Goal: Feedback & Contribution: Contribute content

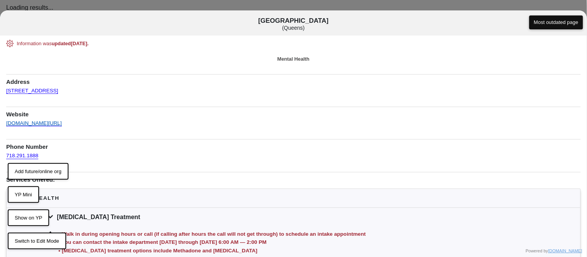
click at [62, 123] on link "saintjosephs.org/specialties-services/mental-and-addiction-services/opioid-trea…" at bounding box center [34, 120] width 56 height 11
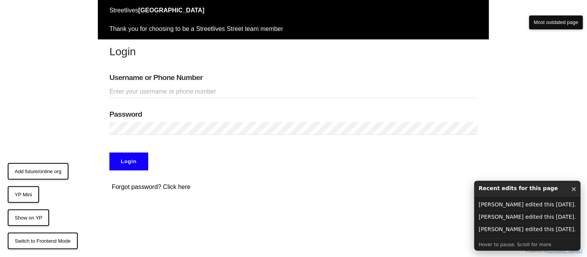
click at [170, 95] on input "Username or Phone Number" at bounding box center [294, 92] width 368 height 13
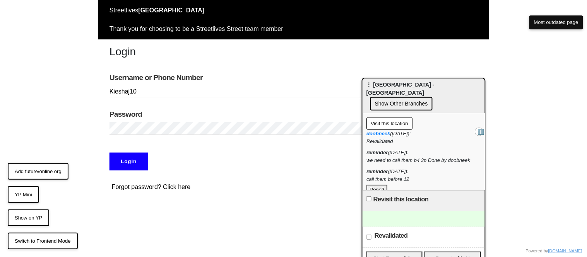
click at [110, 153] on input "Login" at bounding box center [129, 162] width 39 height 18
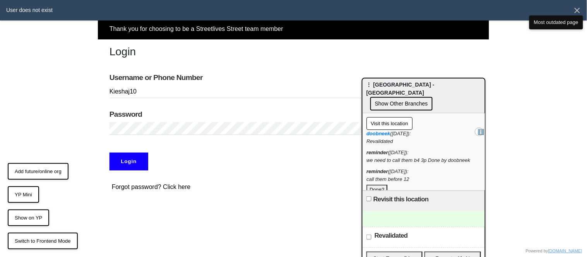
click at [137, 158] on input "Login" at bounding box center [129, 162] width 39 height 18
click at [133, 163] on input "Login" at bounding box center [129, 162] width 39 height 18
click at [114, 95] on input "Kieshaj10" at bounding box center [294, 92] width 368 height 13
click at [137, 162] on input "Login" at bounding box center [129, 162] width 39 height 18
click at [112, 92] on input "kieshaj10" at bounding box center [294, 92] width 368 height 13
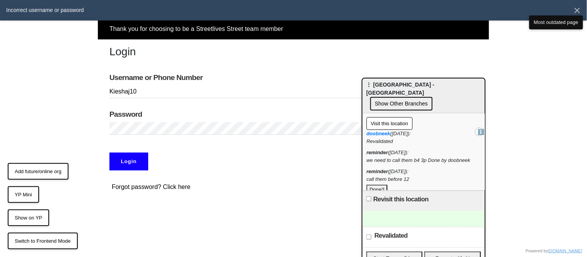
click at [135, 158] on input "Login" at bounding box center [129, 162] width 39 height 18
click at [140, 94] on input "Kieshaj10" at bounding box center [294, 92] width 368 height 13
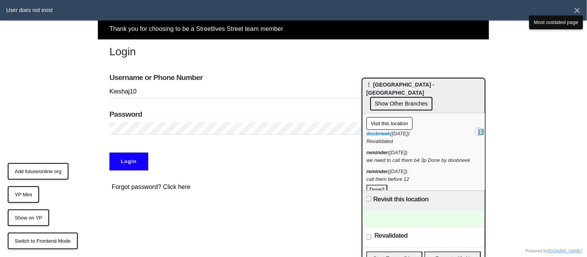
click at [140, 94] on input "Kieshaj10" at bounding box center [294, 92] width 368 height 13
type input "Kieshaj10"
click at [110, 153] on input "Login" at bounding box center [129, 162] width 39 height 18
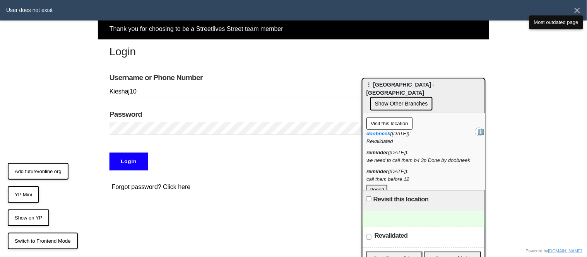
click at [126, 164] on input "Login" at bounding box center [129, 162] width 39 height 18
click at [110, 153] on input "Login" at bounding box center [129, 162] width 39 height 18
click at [140, 160] on input "Login" at bounding box center [129, 162] width 39 height 18
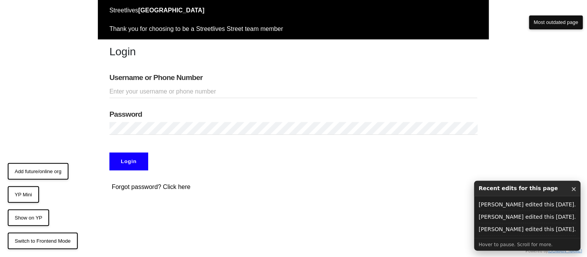
click at [147, 92] on input "Username or Phone Number" at bounding box center [294, 92] width 368 height 13
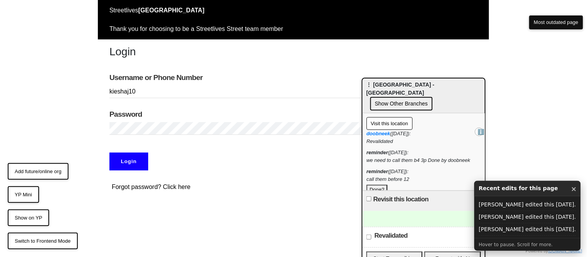
type input "kieshaj10"
click at [152, 137] on div "Password" at bounding box center [293, 122] width 391 height 37
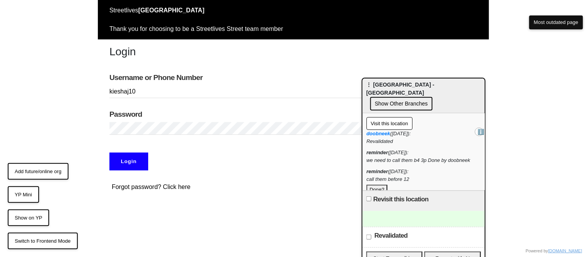
click at [110, 153] on input "Login" at bounding box center [129, 162] width 39 height 18
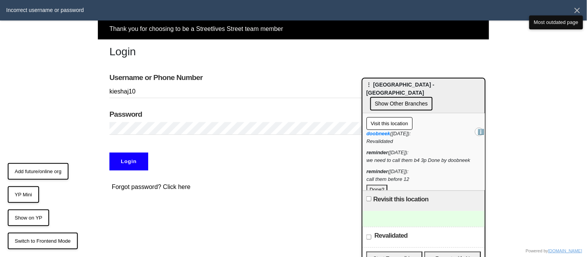
click at [132, 157] on input "Login" at bounding box center [129, 162] width 39 height 18
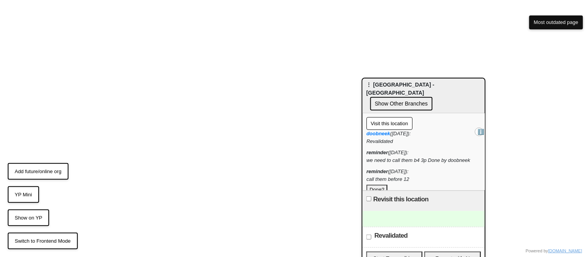
click at [274, 51] on html "Request failed with status code 500 Click here to reload the page Powered by do…" at bounding box center [293, 233] width 587 height 466
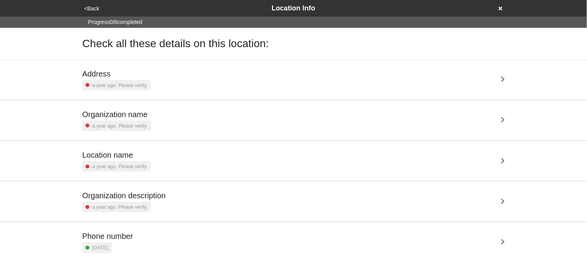
click at [95, 9] on button "<Back" at bounding box center [92, 8] width 20 height 9
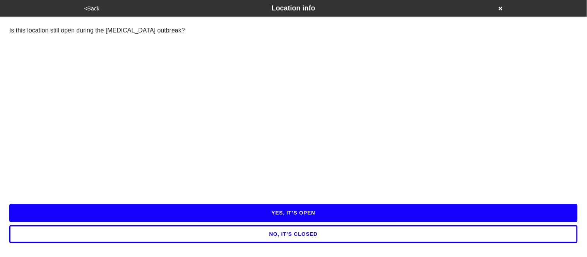
click at [147, 208] on button "YES, IT’S OPEN" at bounding box center [293, 213] width 569 height 18
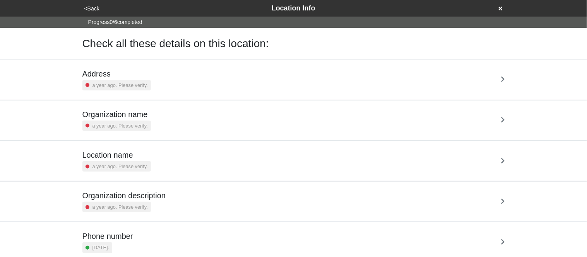
click at [119, 76] on h5 "Address" at bounding box center [116, 73] width 69 height 9
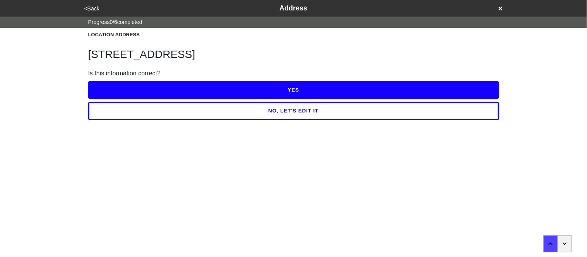
click at [123, 90] on button "YES" at bounding box center [293, 90] width 411 height 18
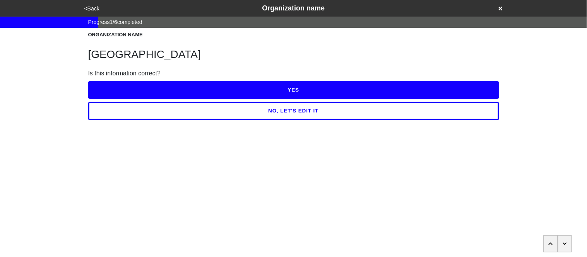
click at [123, 90] on button "YES" at bounding box center [293, 90] width 411 height 18
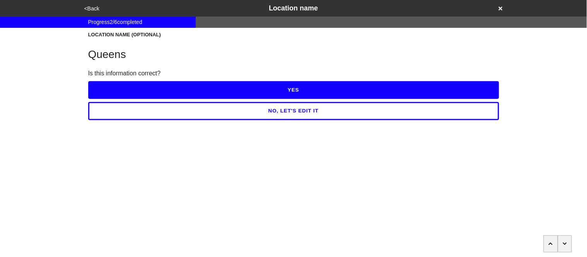
click at [123, 90] on button "YES" at bounding box center [293, 90] width 411 height 18
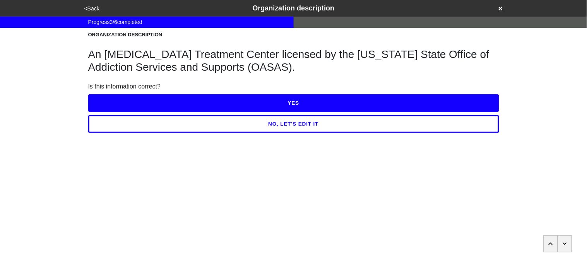
click at [128, 102] on button "YES" at bounding box center [293, 103] width 411 height 18
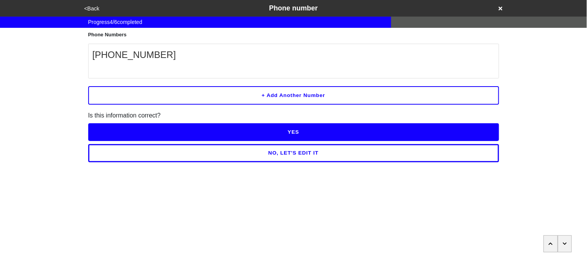
click at [156, 154] on button "NO, LET'S EDIT IT" at bounding box center [293, 153] width 411 height 18
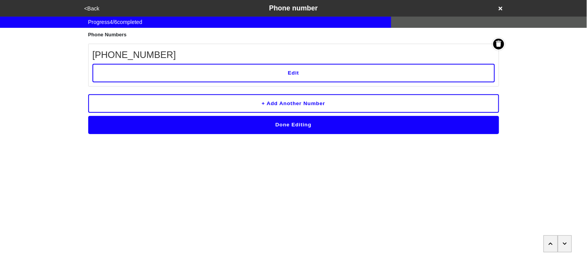
click at [144, 73] on button "Edit" at bounding box center [294, 73] width 403 height 19
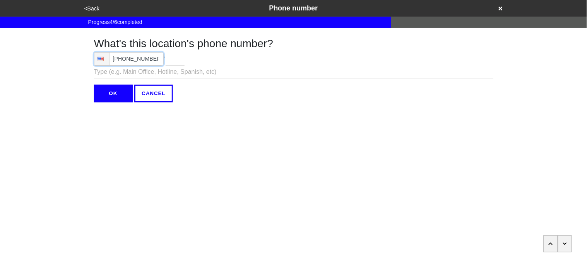
click at [156, 62] on input "(718) 291-1888" at bounding box center [129, 59] width 70 height 14
type input "(718) 291-1888"
click at [111, 95] on input "OK" at bounding box center [113, 94] width 39 height 18
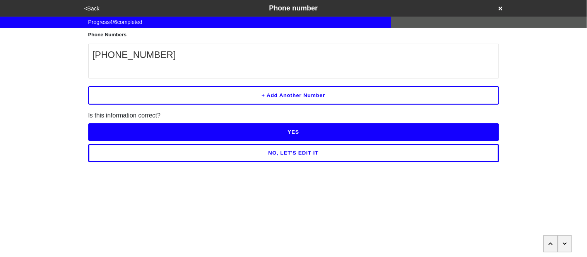
click at [126, 136] on button "YES" at bounding box center [293, 132] width 411 height 18
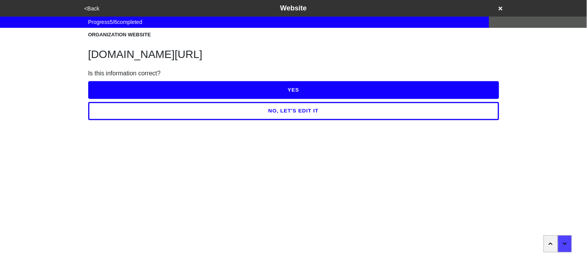
click at [161, 99] on button "YES" at bounding box center [293, 90] width 411 height 18
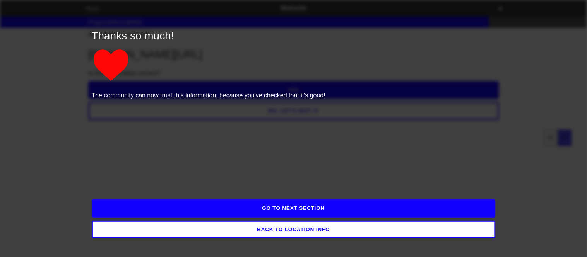
click at [190, 205] on button "GO TO NEXT SECTION" at bounding box center [294, 209] width 404 height 18
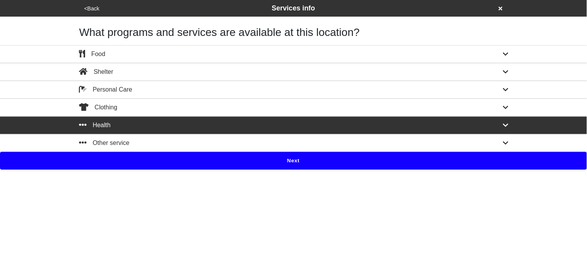
click at [178, 163] on button "Next" at bounding box center [293, 161] width 587 height 18
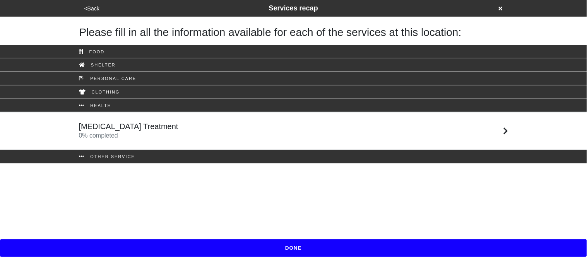
click at [159, 136] on div "Opioid Treatment 0 % completed" at bounding box center [293, 131] width 441 height 19
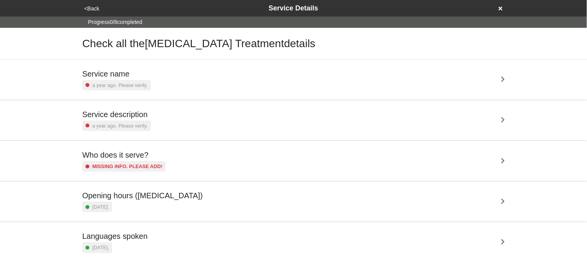
click at [149, 89] on div "Service name a year ago. Please verify." at bounding box center [293, 79] width 423 height 21
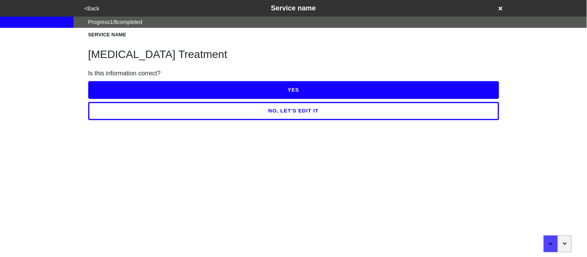
click at [159, 110] on button "NO, LET'S EDIT IT" at bounding box center [293, 111] width 411 height 18
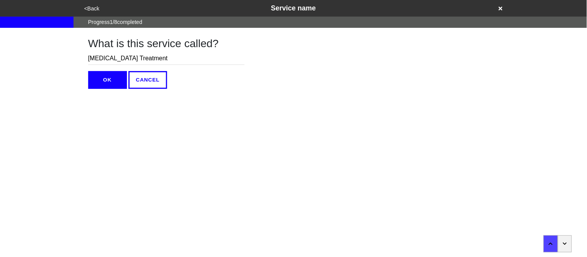
click at [165, 60] on input "Opioid Treatment" at bounding box center [166, 58] width 156 height 13
type input "Opioid Treatment Services"
click at [106, 82] on button "OK" at bounding box center [107, 80] width 39 height 18
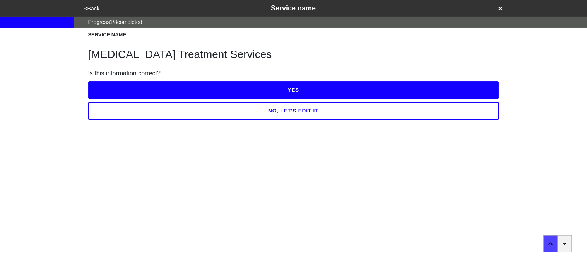
click at [106, 82] on button "YES" at bounding box center [293, 90] width 411 height 18
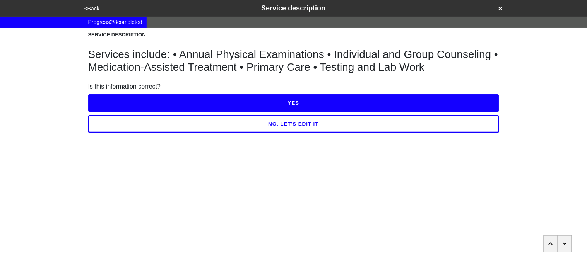
click at [145, 125] on button "NO, LET'S EDIT IT" at bounding box center [293, 124] width 411 height 18
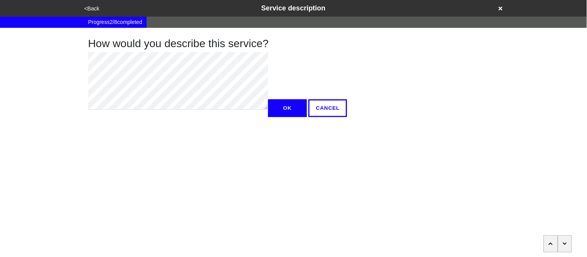
click at [85, 104] on div "How would you describe this service? OK CANCEL" at bounding box center [294, 72] width 430 height 89
click at [82, 66] on div "How would you describe this service? OK CANCEL" at bounding box center [294, 72] width 430 height 89
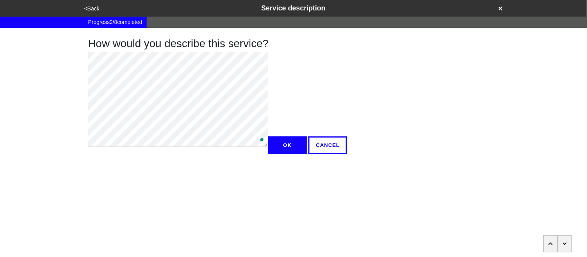
type textarea "x"
click at [268, 154] on button "OK" at bounding box center [287, 146] width 39 height 18
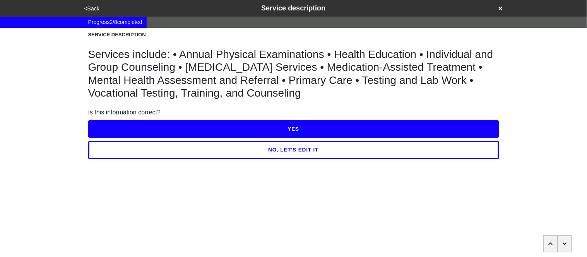
click at [116, 128] on button "YES" at bounding box center [293, 129] width 411 height 18
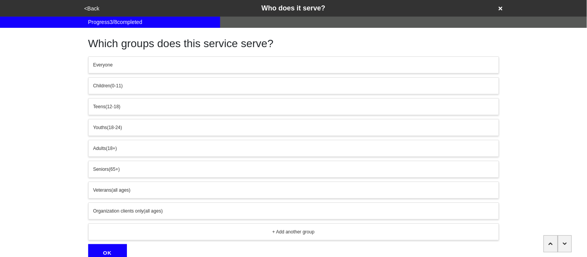
click at [139, 153] on button "Adults (18+)" at bounding box center [293, 148] width 411 height 17
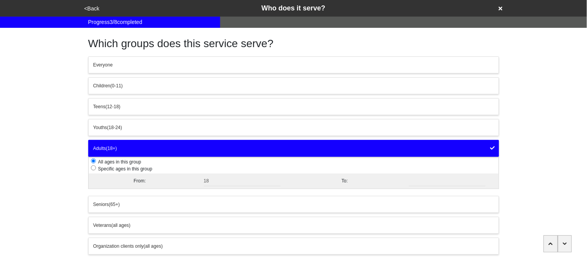
scroll to position [72, 0]
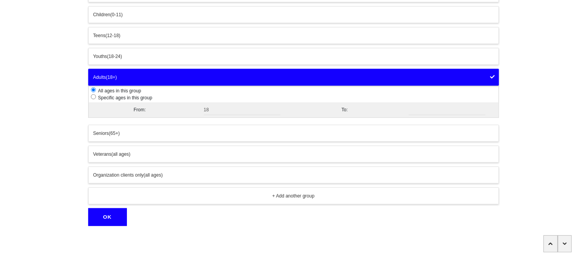
click at [111, 222] on button "OK" at bounding box center [107, 218] width 39 height 18
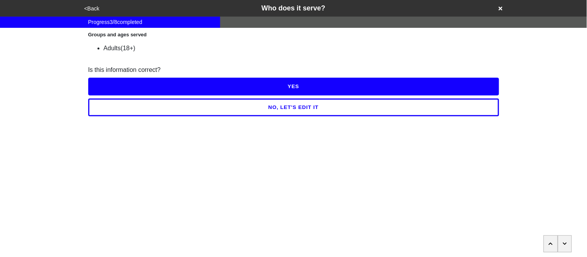
scroll to position [0, 0]
click at [115, 89] on button "YES" at bounding box center [293, 87] width 411 height 18
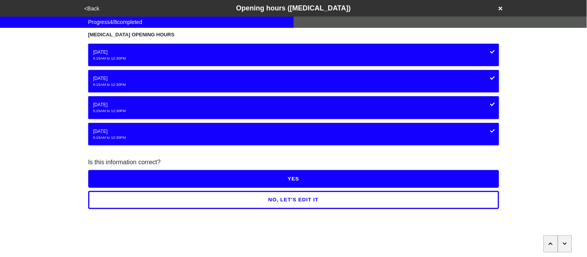
click at [156, 195] on button "NO, LET'S EDIT IT" at bounding box center [293, 200] width 411 height 18
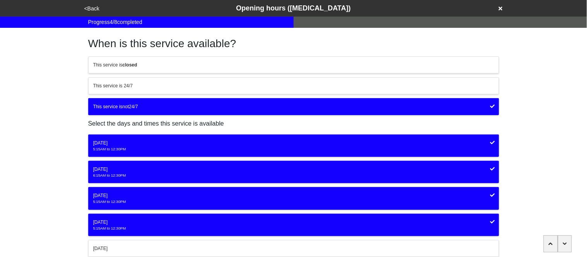
scroll to position [98, 0]
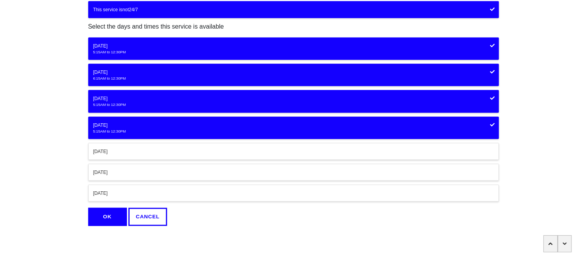
click at [124, 151] on div "[DATE]" at bounding box center [293, 151] width 401 height 7
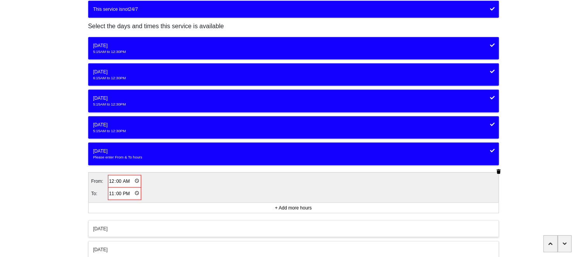
click at [113, 182] on input "00:00" at bounding box center [125, 181] width 32 height 11
type input "05:00"
click at [110, 195] on input "23:00" at bounding box center [124, 193] width 32 height 11
type input "15:00"
click at [62, 194] on div "<Back Opening hours (coronavirus) Progress 4 / 8 completed When is this service…" at bounding box center [293, 91] width 587 height 379
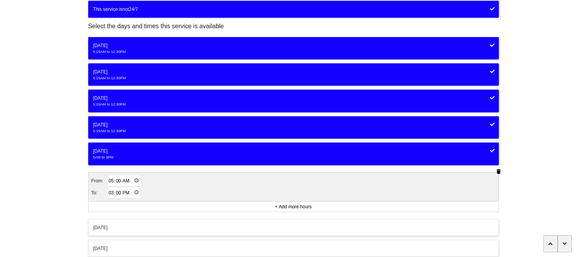
click at [109, 106] on div "5:15AM to 12:30PM" at bounding box center [293, 104] width 401 height 5
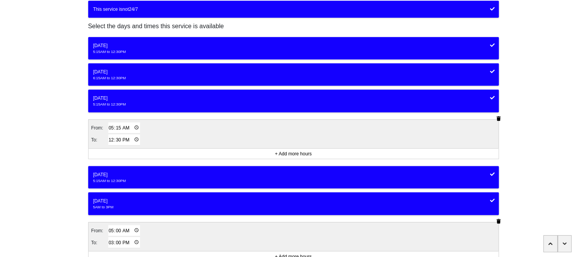
click at [120, 129] on input "05:15" at bounding box center [124, 128] width 32 height 11
type input "05:00"
click at [112, 142] on input "12:30" at bounding box center [124, 140] width 32 height 11
type input "15:00"
click at [44, 110] on div "<Back Opening hours (coronavirus) Progress 4 / 8 completed When is this service…" at bounding box center [293, 116] width 587 height 429
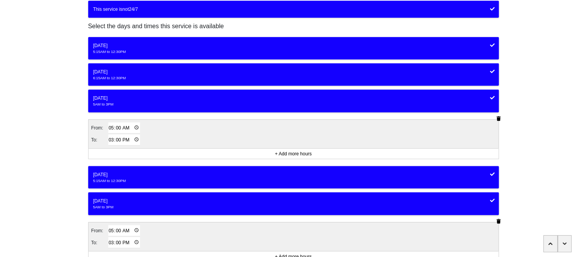
click at [106, 50] on div "5:15AM to 12:30PM" at bounding box center [293, 51] width 401 height 5
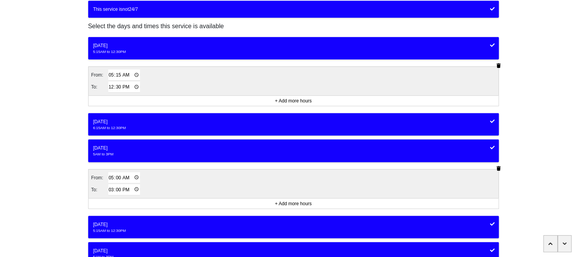
click at [120, 77] on input "05:15" at bounding box center [124, 75] width 32 height 11
type input "05:00"
click at [112, 86] on input "12:30" at bounding box center [124, 87] width 32 height 11
type input "15:00"
click at [48, 89] on div "<Back Opening hours (coronavirus) Progress 4 / 8 completed When is this service…" at bounding box center [293, 141] width 587 height 479
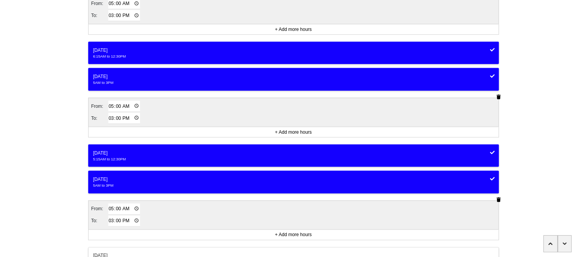
scroll to position [164, 0]
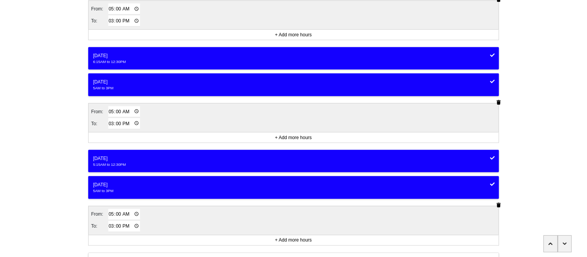
click at [140, 74] on button "Wednesday 5AM to 3PM" at bounding box center [293, 85] width 411 height 22
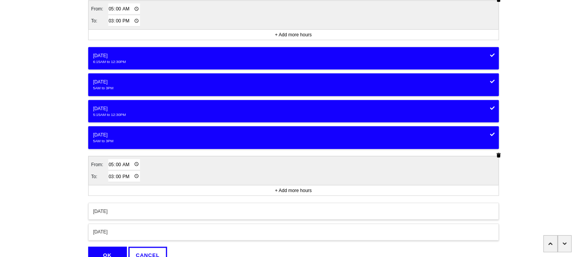
click at [140, 74] on button "Wednesday 5AM to 3PM" at bounding box center [293, 85] width 411 height 22
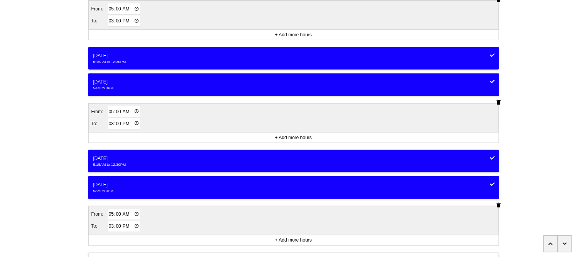
click at [123, 55] on div "[DATE]" at bounding box center [293, 55] width 401 height 7
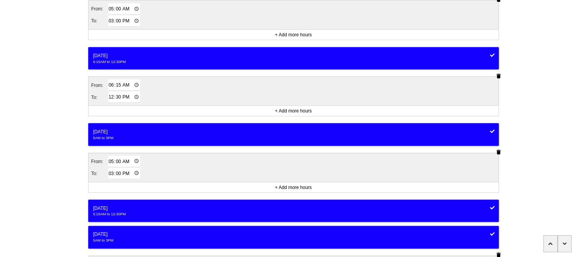
click at [120, 86] on input "06:15" at bounding box center [124, 85] width 32 height 11
type input "06:00"
click at [118, 97] on input "12:30" at bounding box center [124, 97] width 32 height 11
click at [111, 96] on input "12:00" at bounding box center [124, 97] width 32 height 11
click at [109, 96] on input "16:00" at bounding box center [124, 97] width 32 height 11
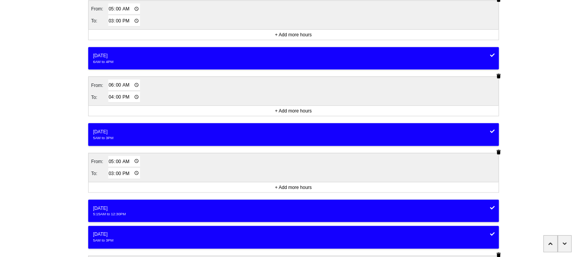
type input "15:00"
click at [130, 212] on div "5:15AM to 12:30PM" at bounding box center [293, 214] width 401 height 5
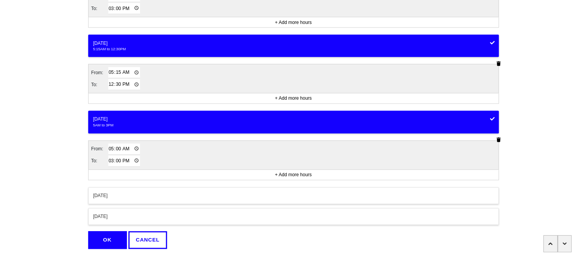
scroll to position [348, 0]
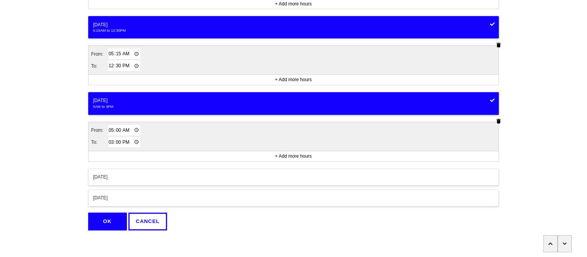
click at [109, 56] on input "05:15" at bounding box center [124, 54] width 32 height 11
type input "06:00"
click at [113, 66] on input "12:30" at bounding box center [124, 66] width 32 height 11
type input "15:00"
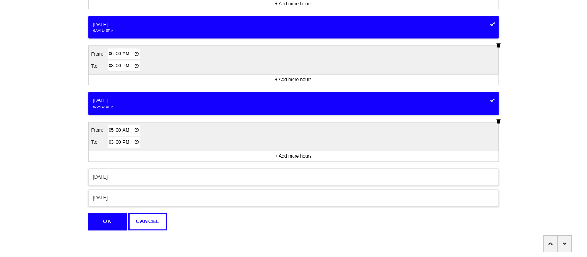
click at [113, 183] on button "[DATE]" at bounding box center [293, 177] width 411 height 17
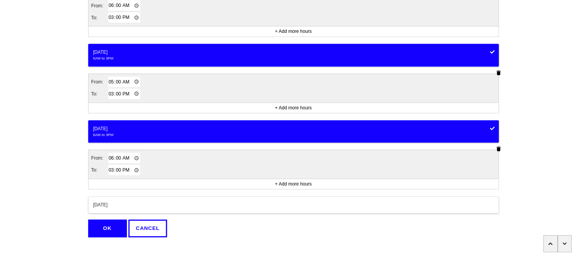
scroll to position [409, 0]
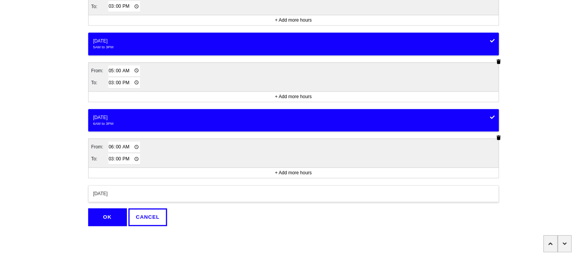
click at [111, 144] on input "06:00" at bounding box center [124, 147] width 32 height 11
type input "07:00"
click at [110, 156] on input "15:00" at bounding box center [124, 159] width 32 height 11
click at [106, 222] on button "OK" at bounding box center [107, 218] width 39 height 18
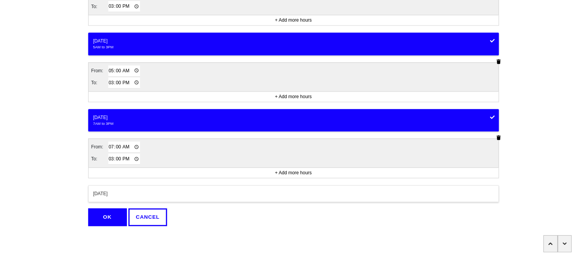
scroll to position [36, 0]
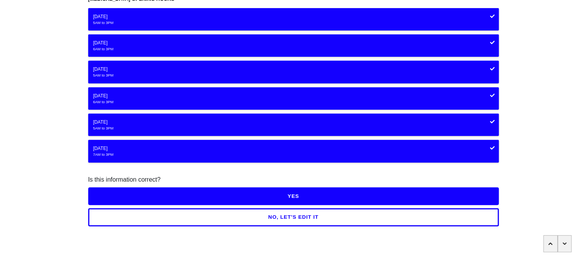
click at [115, 194] on button "YES" at bounding box center [293, 197] width 411 height 18
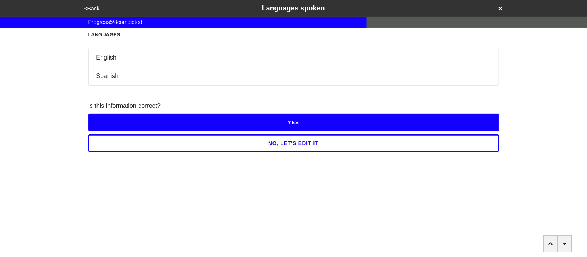
click at [105, 122] on button "YES" at bounding box center [293, 123] width 411 height 18
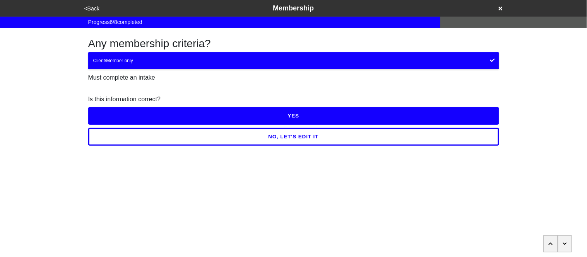
click at [105, 113] on button "YES" at bounding box center [293, 116] width 411 height 18
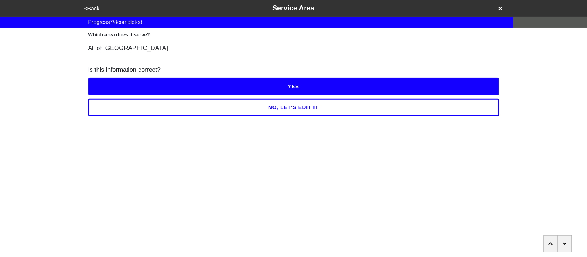
click at [120, 83] on button "YES" at bounding box center [293, 87] width 411 height 18
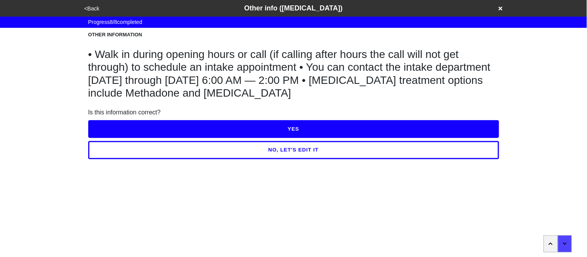
click at [141, 149] on button "NO, LET'S EDIT IT" at bounding box center [293, 150] width 411 height 18
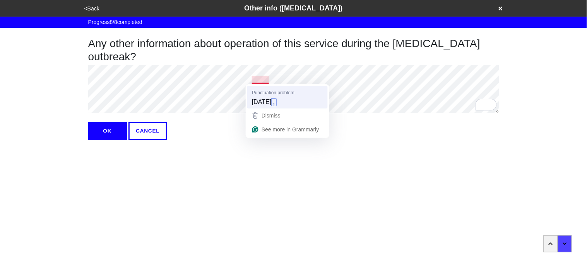
type textarea "x"
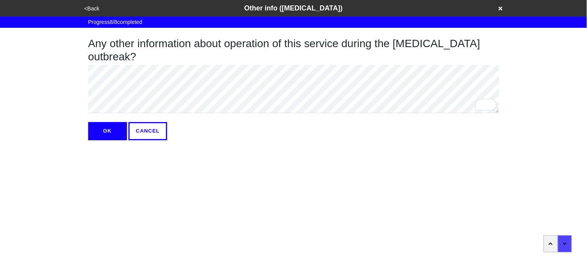
click at [103, 128] on button "OK" at bounding box center [107, 131] width 39 height 18
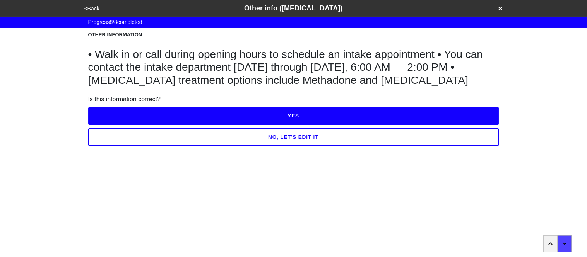
click at [266, 110] on button "YES" at bounding box center [293, 116] width 411 height 18
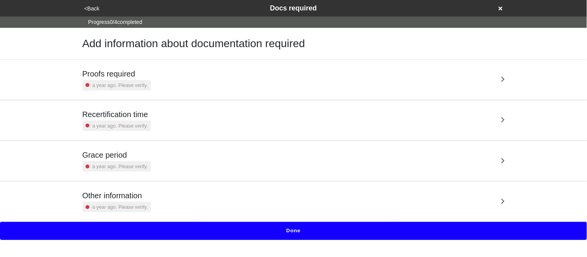
click at [154, 81] on div "Proofs required a year ago. Please verify." at bounding box center [293, 79] width 423 height 21
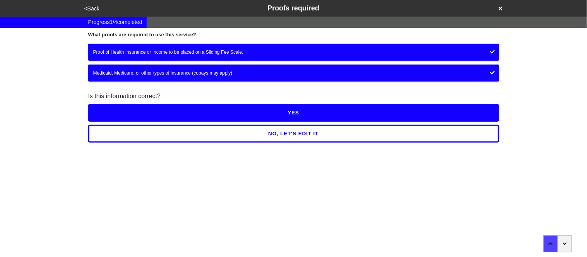
click at [129, 115] on button "YES" at bounding box center [293, 113] width 411 height 18
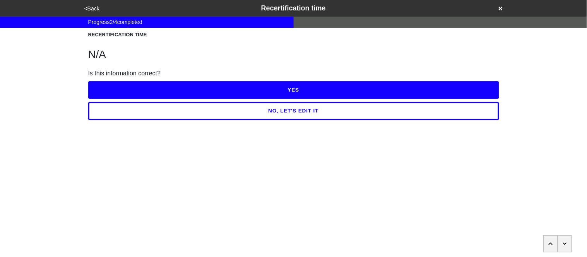
click at [121, 95] on button "YES" at bounding box center [293, 90] width 411 height 18
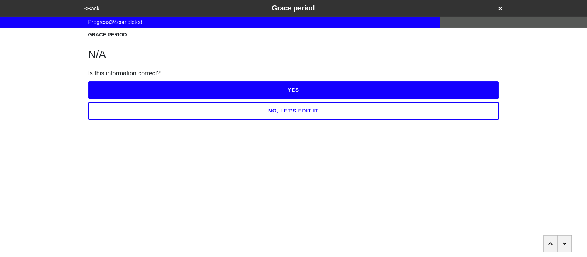
click at [120, 95] on button "YES" at bounding box center [293, 90] width 411 height 18
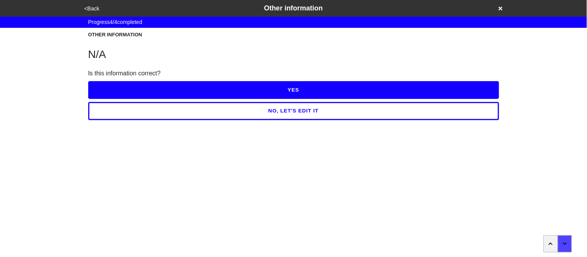
click at [120, 95] on button "YES" at bounding box center [293, 90] width 411 height 18
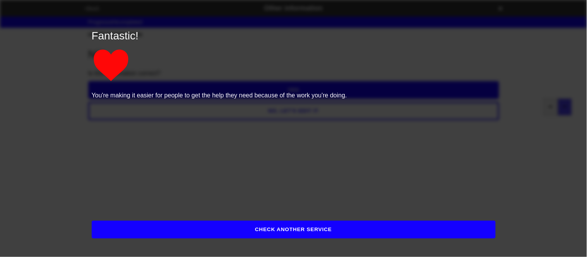
click at [182, 230] on button "CHECK ANOTHER SERVICE" at bounding box center [294, 230] width 404 height 18
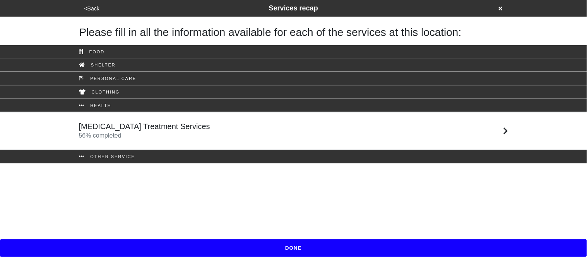
click at [245, 246] on button "DONE" at bounding box center [293, 249] width 587 height 18
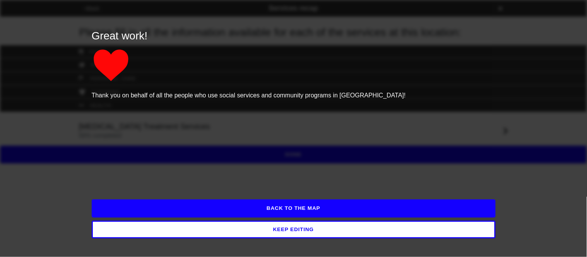
click at [220, 209] on button "BACK TO THE MAP" at bounding box center [294, 209] width 404 height 18
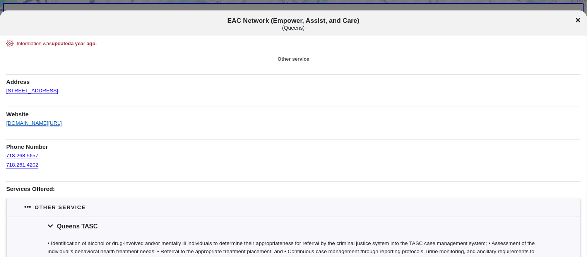
click at [62, 123] on link "eac-network.org/queens-tasc" at bounding box center [34, 120] width 56 height 11
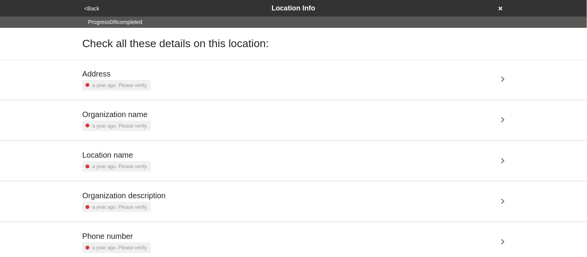
click at [101, 84] on small "a year ago. Please verify." at bounding box center [120, 85] width 55 height 7
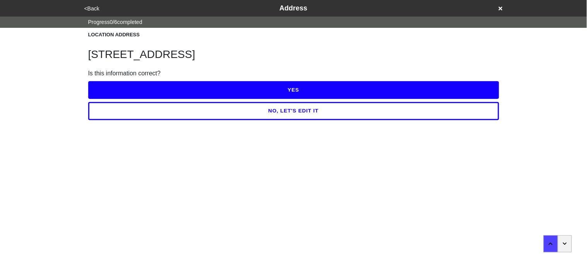
click at [101, 84] on button "YES" at bounding box center [293, 90] width 411 height 18
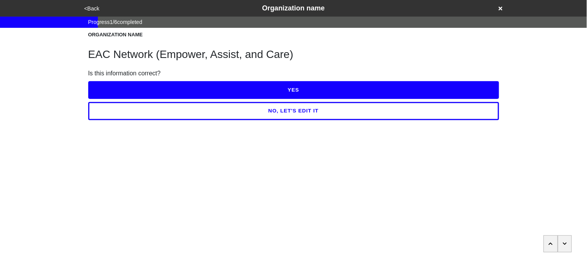
click at [99, 83] on button "YES" at bounding box center [293, 90] width 411 height 18
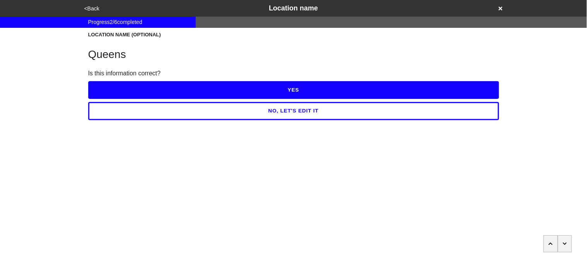
click at [99, 83] on button "YES" at bounding box center [293, 90] width 411 height 18
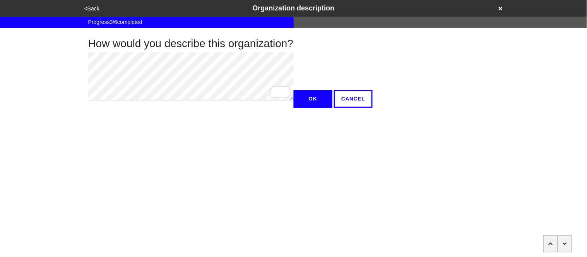
click at [96, 9] on button "<Back" at bounding box center [92, 8] width 20 height 9
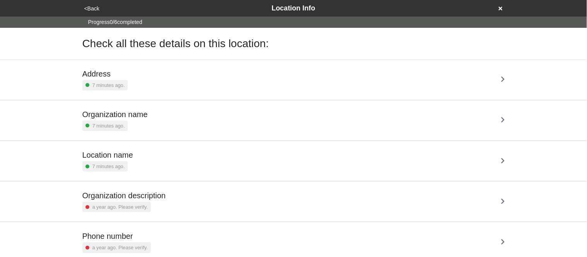
click at [140, 75] on div "Address 7 minutes ago." at bounding box center [293, 79] width 423 height 21
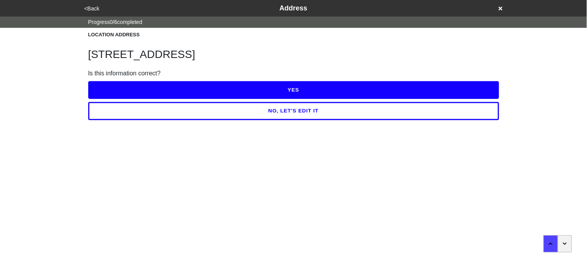
click at [142, 92] on button "YES" at bounding box center [293, 90] width 411 height 18
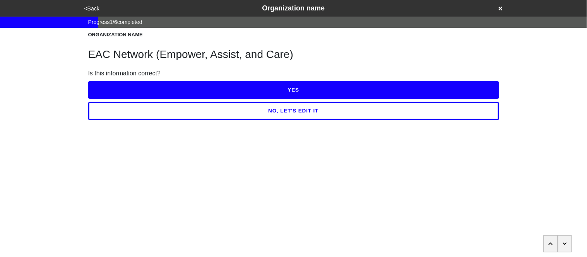
click at [142, 93] on button "YES" at bounding box center [293, 90] width 411 height 18
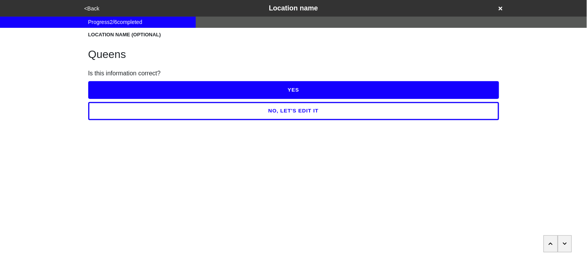
click at [142, 93] on button "YES" at bounding box center [293, 90] width 411 height 18
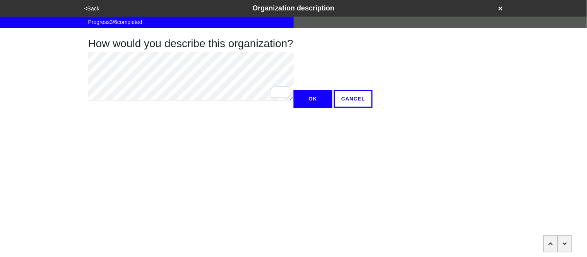
click at [301, 52] on div "How would you describe this organization? OK CANCEL" at bounding box center [294, 68] width 430 height 80
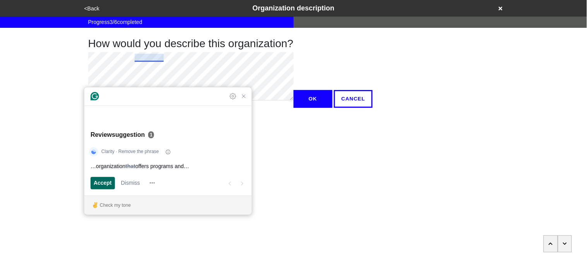
click at [103, 183] on span "Accept" at bounding box center [103, 183] width 18 height 8
type textarea "x"
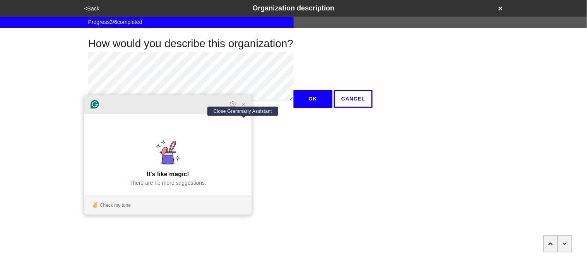
click at [243, 108] on icon "Close Grammarly Assistant" at bounding box center [244, 104] width 6 height 6
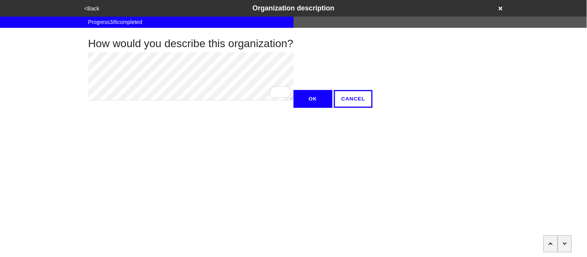
click at [294, 108] on button "OK" at bounding box center [313, 99] width 39 height 18
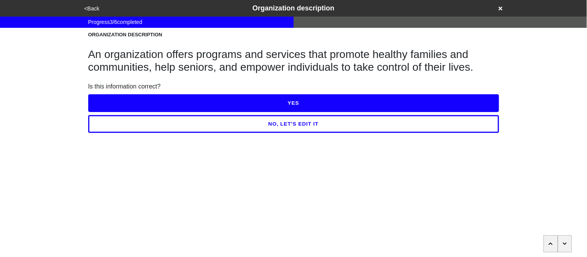
click at [108, 100] on button "YES" at bounding box center [293, 103] width 411 height 18
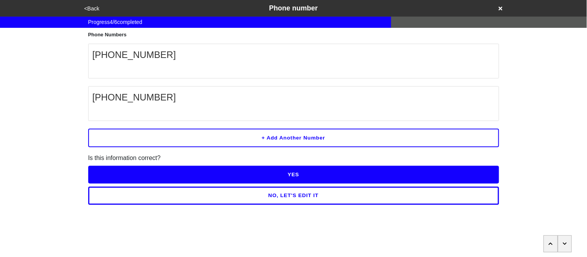
click at [175, 197] on button "NO, LET'S EDIT IT" at bounding box center [293, 196] width 411 height 18
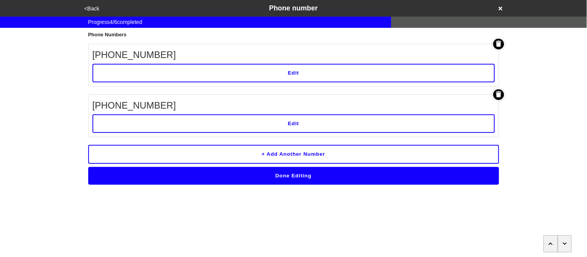
click at [164, 64] on button "Edit" at bounding box center [294, 73] width 403 height 19
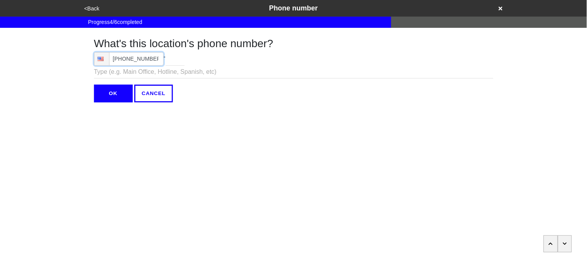
click at [155, 58] on input "(718) 268-5657" at bounding box center [129, 59] width 70 height 14
type input "(718) 268-5657"
click at [115, 87] on input "OK" at bounding box center [113, 94] width 39 height 18
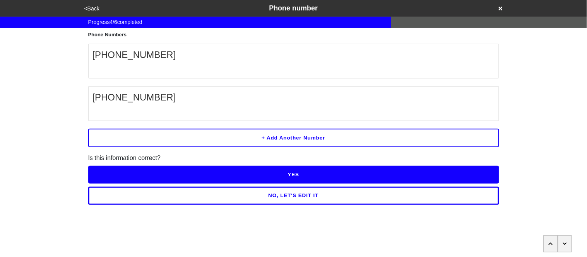
click at [140, 166] on button "YES" at bounding box center [293, 175] width 411 height 18
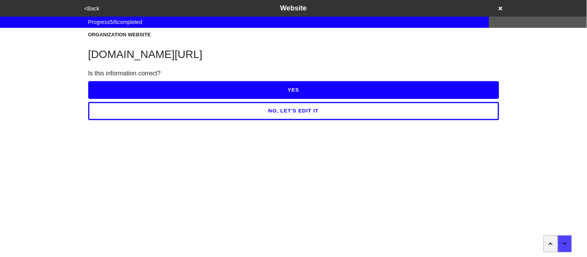
click at [122, 86] on button "YES" at bounding box center [293, 90] width 411 height 18
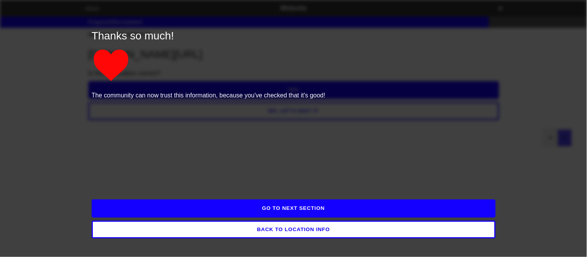
click at [165, 208] on button "GO TO NEXT SECTION" at bounding box center [294, 209] width 404 height 18
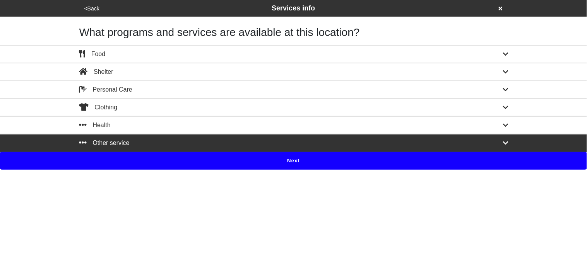
click at [163, 164] on button "Next" at bounding box center [293, 161] width 587 height 18
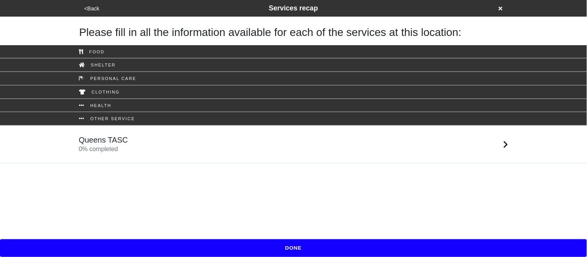
click at [123, 154] on link "Queens TASC 0 % completed" at bounding box center [293, 145] width 587 height 38
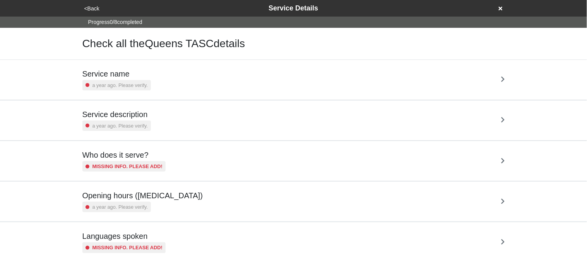
click at [134, 80] on div "a year ago. Please verify." at bounding box center [116, 85] width 69 height 10
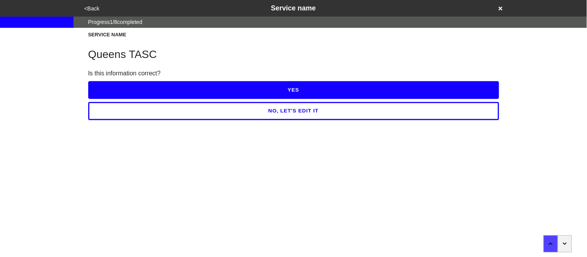
click at [137, 87] on button "YES" at bounding box center [293, 90] width 411 height 18
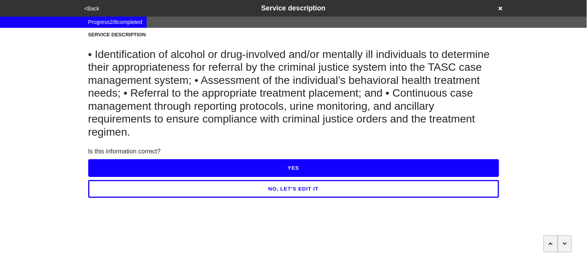
click at [91, 9] on button "<Back" at bounding box center [92, 8] width 20 height 9
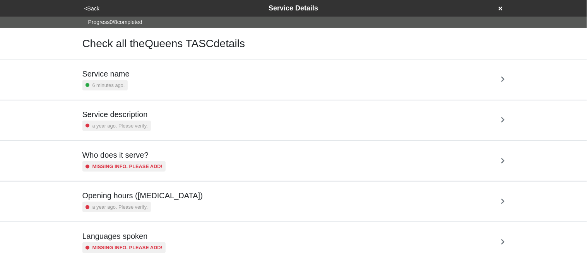
click at [137, 120] on div "Service description a year ago. Please verify." at bounding box center [116, 120] width 69 height 21
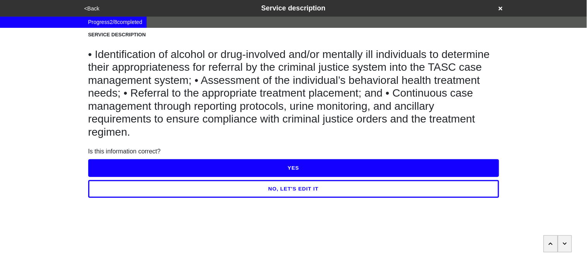
click at [144, 164] on button "YES" at bounding box center [293, 168] width 411 height 18
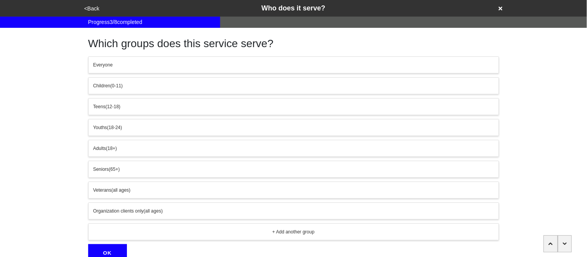
click at [93, 9] on button "<Back" at bounding box center [92, 8] width 20 height 9
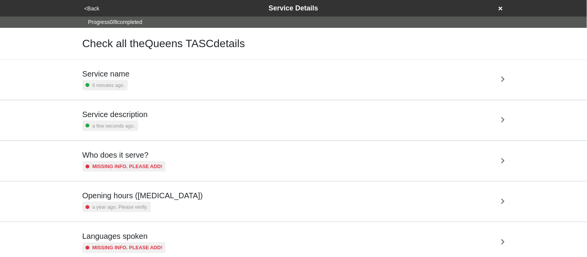
click at [126, 76] on h5 "Service name" at bounding box center [105, 73] width 47 height 9
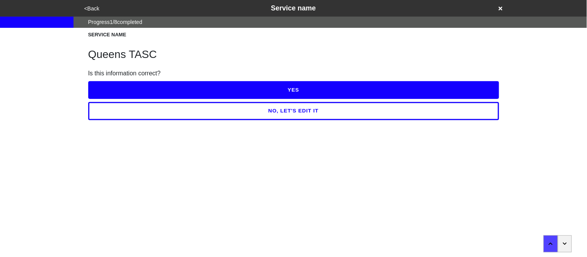
click at [178, 86] on button "YES" at bounding box center [293, 90] width 411 height 18
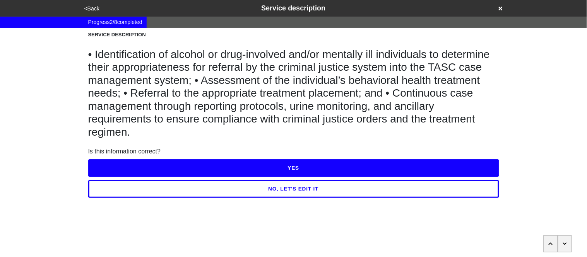
click at [193, 185] on button "NO, LET'S EDIT IT" at bounding box center [293, 189] width 411 height 18
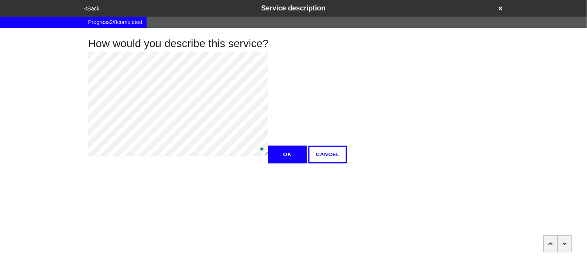
click at [69, 91] on div "<Back Service description Progress 2 / 8 completed How would you describe this …" at bounding box center [293, 82] width 587 height 164
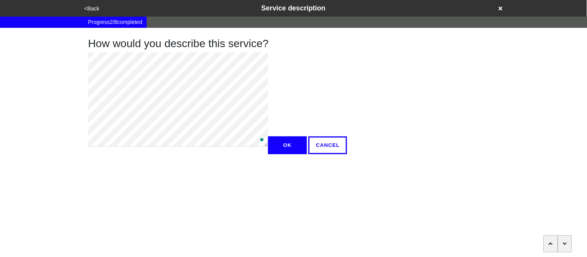
click at [86, 59] on div "How would you describe this service? OK CANCEL" at bounding box center [294, 91] width 430 height 127
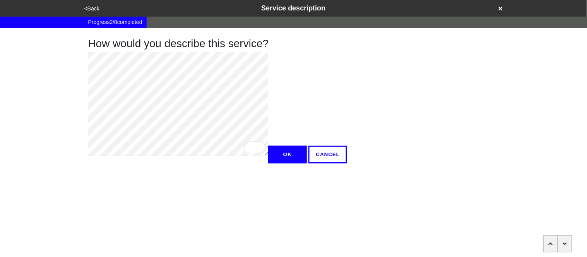
type textarea "x"
click at [268, 164] on button "OK" at bounding box center [287, 155] width 39 height 18
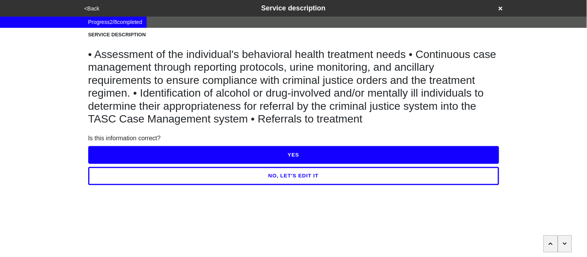
click at [114, 154] on button "YES" at bounding box center [293, 155] width 411 height 18
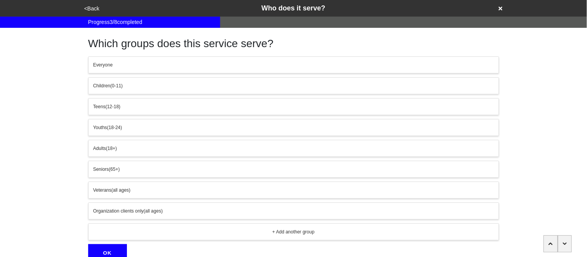
click at [134, 151] on div "Adults (18+)" at bounding box center [293, 148] width 401 height 7
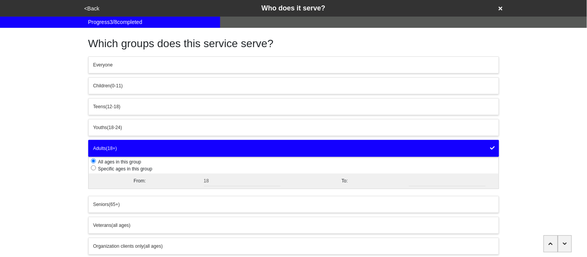
scroll to position [72, 0]
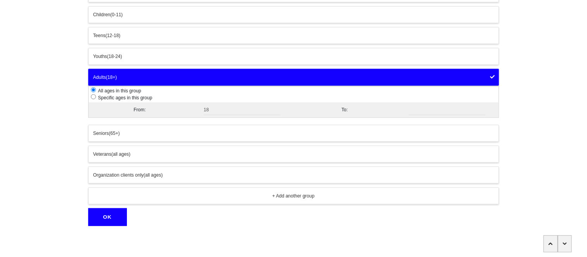
click at [106, 220] on button "OK" at bounding box center [107, 218] width 39 height 18
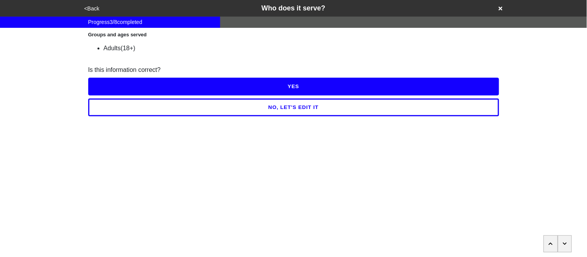
scroll to position [0, 0]
click at [124, 94] on button "YES" at bounding box center [293, 87] width 411 height 18
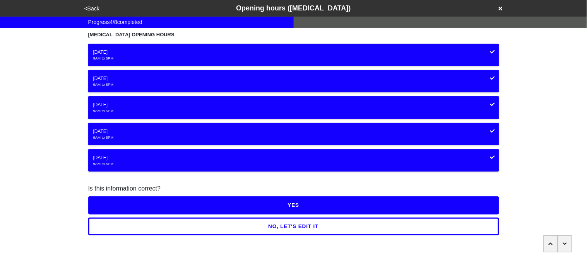
click at [140, 206] on button "YES" at bounding box center [293, 206] width 411 height 18
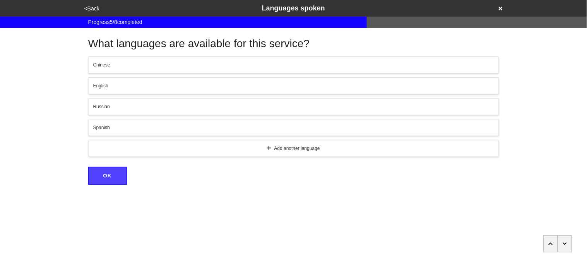
click at [120, 88] on div "English" at bounding box center [293, 85] width 401 height 7
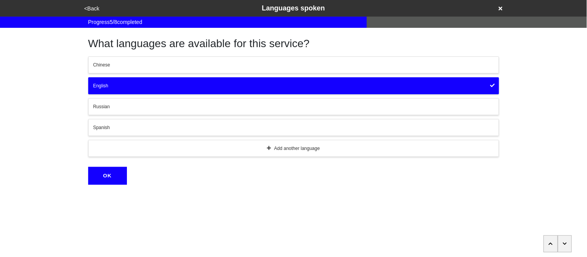
click at [129, 132] on button "Spanish" at bounding box center [293, 127] width 411 height 17
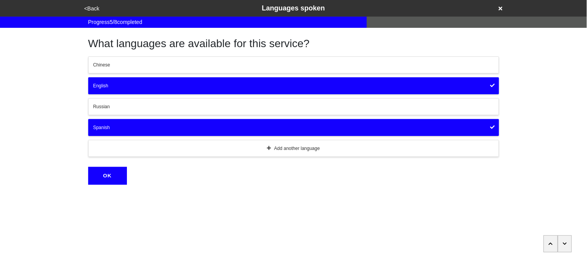
click at [116, 180] on button "OK" at bounding box center [107, 176] width 39 height 18
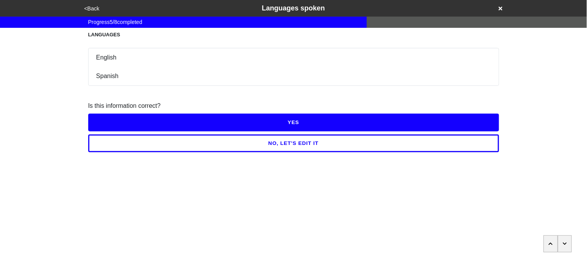
click at [118, 118] on button "YES" at bounding box center [293, 123] width 411 height 18
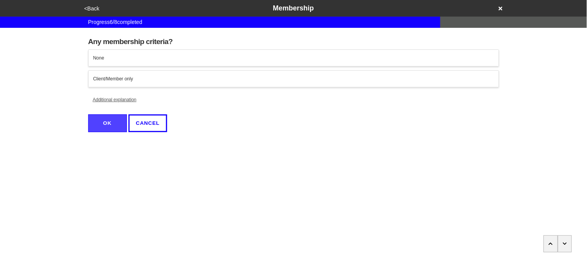
click at [117, 83] on button "Client/Member only" at bounding box center [293, 78] width 411 height 17
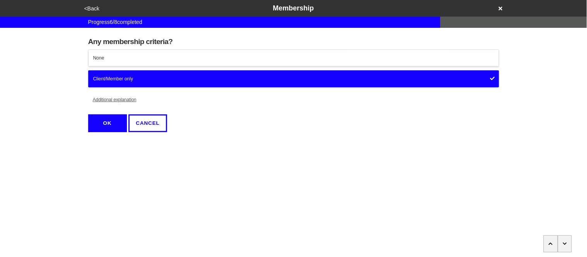
click at [123, 99] on button "Additional explanation" at bounding box center [114, 99] width 53 height 17
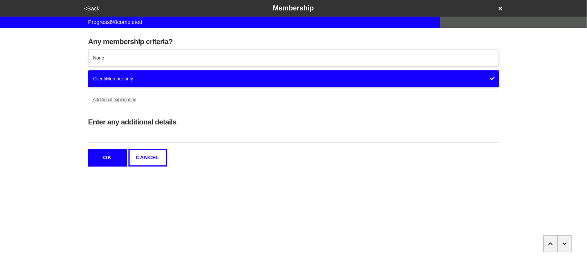
click at [138, 137] on input "Enter any additional details" at bounding box center [293, 136] width 411 height 13
click at [183, 134] on input "Enter any additional details" at bounding box center [293, 136] width 411 height 13
paste input "misdemeanor and felony offenders whose substance abuse or mental health is rela…"
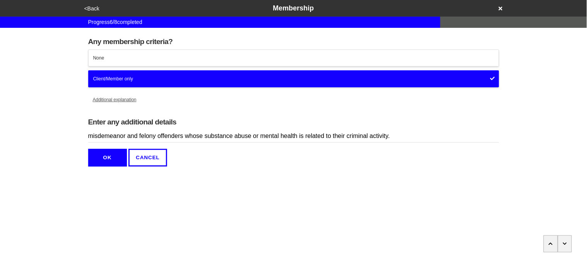
click at [90, 136] on input "misdemeanor and felony offenders whose substance abuse or mental health is rela…" at bounding box center [293, 136] width 411 height 13
click at [169, 138] on input "Must be a misdemeanor and felony offenders whose substance abuse or mental heal…" at bounding box center [293, 136] width 411 height 13
type input "Must be a misdemeanor or felony offender whose substance use or mental health i…"
click at [108, 161] on button "OK" at bounding box center [107, 158] width 39 height 18
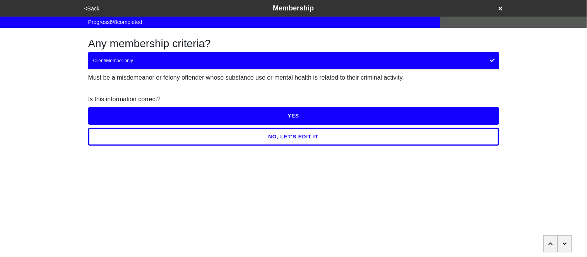
click at [118, 116] on button "YES" at bounding box center [293, 116] width 411 height 18
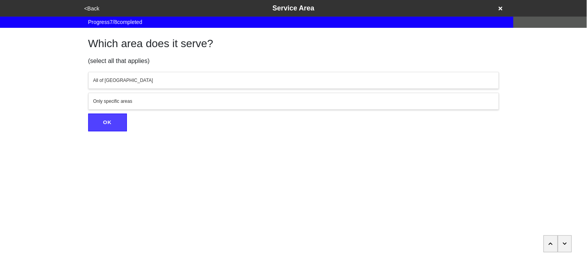
click at [127, 81] on div "All of [GEOGRAPHIC_DATA]" at bounding box center [293, 80] width 401 height 7
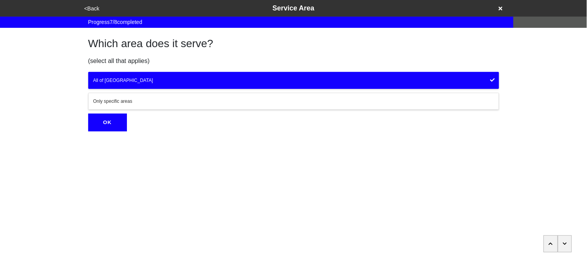
click at [119, 131] on button "OK" at bounding box center [107, 123] width 39 height 18
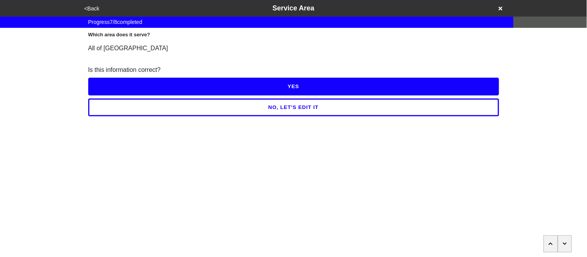
click at [114, 83] on button "YES" at bounding box center [293, 87] width 411 height 18
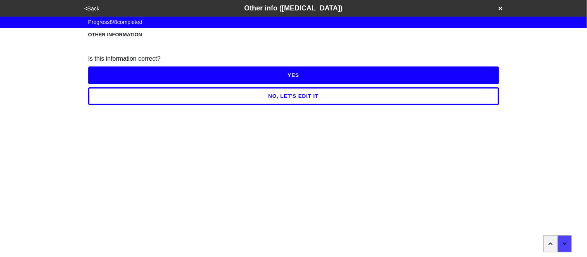
click at [118, 98] on button "NO, LET'S EDIT IT" at bounding box center [293, 96] width 411 height 18
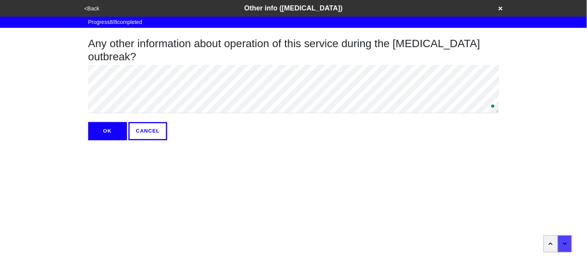
type textarea "x"
click at [115, 143] on html "<Back Other info (coronavirus) Progress 8 / 8 completed Any other information a…" at bounding box center [293, 85] width 587 height 171
click at [112, 128] on button "OK" at bounding box center [107, 131] width 39 height 18
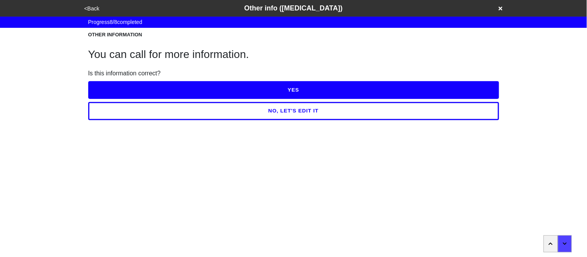
click at [115, 90] on button "YES" at bounding box center [293, 90] width 411 height 18
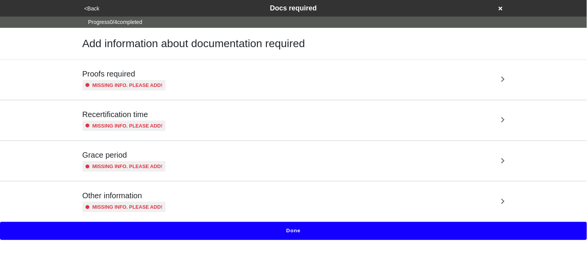
click at [115, 90] on div "Missing info. Please add!" at bounding box center [124, 85] width 84 height 10
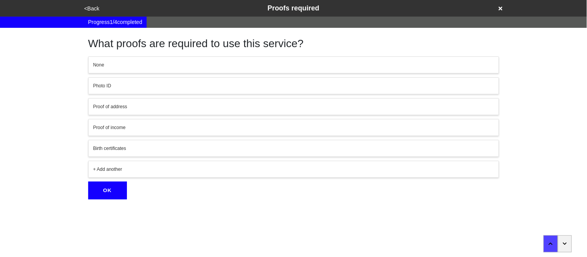
click at [113, 89] on button "Photo ID" at bounding box center [293, 85] width 411 height 17
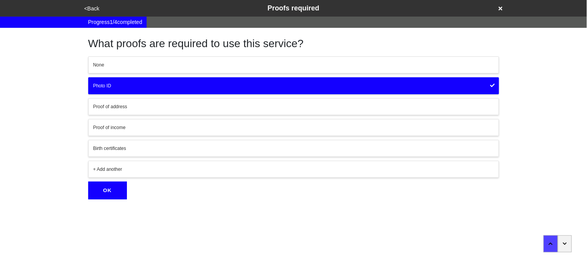
click at [128, 174] on button "+ Add another" at bounding box center [293, 169] width 411 height 17
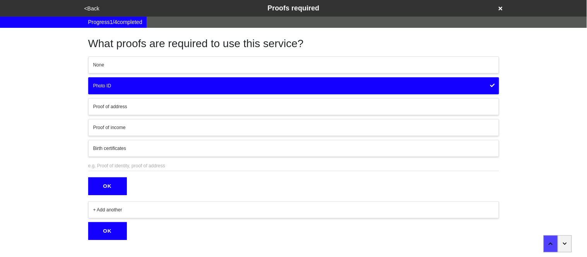
click at [127, 165] on input "text" at bounding box center [293, 166] width 411 height 10
type input "P"
type input "proof of criminal charges"
click at [120, 188] on button "OK" at bounding box center [107, 187] width 39 height 18
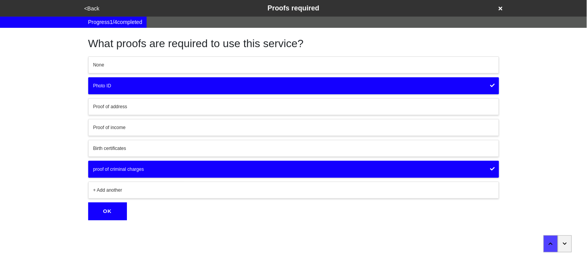
click at [118, 192] on div "+ Add another" at bounding box center [293, 190] width 401 height 7
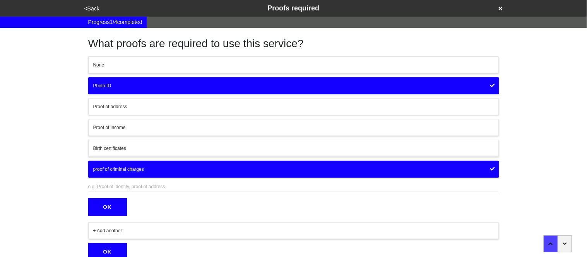
click at [117, 188] on input "text" at bounding box center [293, 187] width 411 height 10
type input "proof of substance use/ mental health history"
click at [111, 207] on button "OK" at bounding box center [107, 208] width 39 height 18
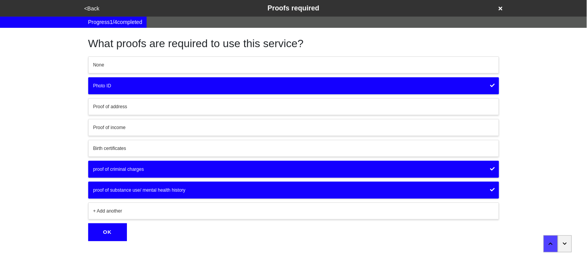
click at [117, 228] on button "OK" at bounding box center [107, 233] width 39 height 18
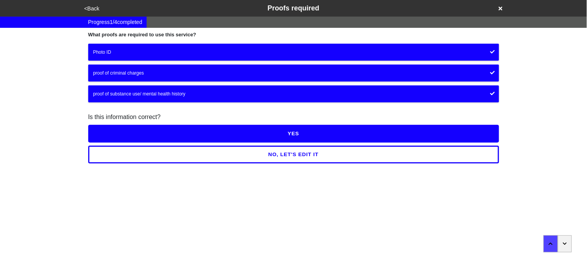
click at [130, 129] on button "YES" at bounding box center [293, 134] width 411 height 18
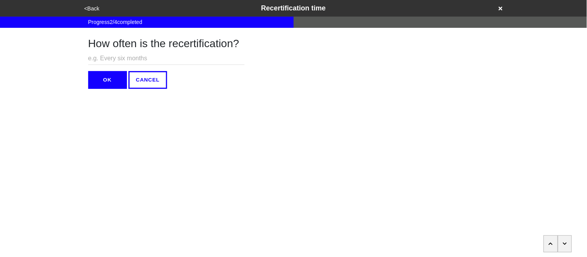
click at [106, 57] on input "text" at bounding box center [166, 58] width 156 height 13
type input "N/A"
click at [108, 73] on button "OK" at bounding box center [107, 80] width 39 height 18
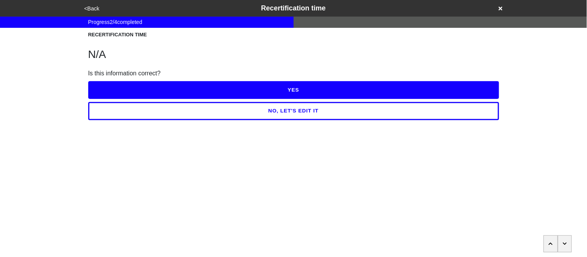
click at [112, 86] on button "YES" at bounding box center [293, 90] width 411 height 18
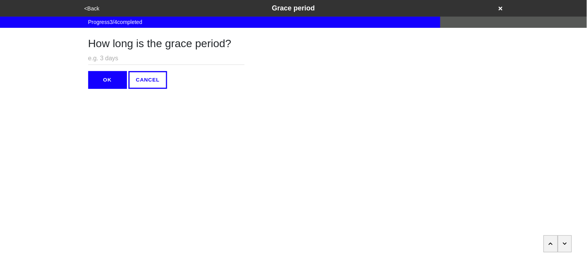
click at [105, 60] on input "text" at bounding box center [166, 58] width 156 height 13
type input "N/A"
click at [109, 86] on button "OK" at bounding box center [107, 80] width 39 height 18
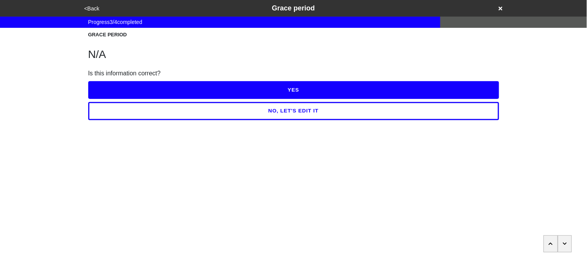
click at [109, 86] on button "YES" at bounding box center [293, 90] width 411 height 18
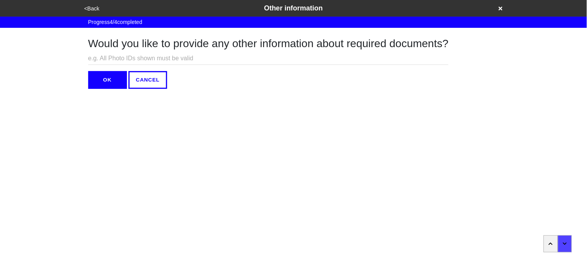
click at [99, 60] on input "text" at bounding box center [268, 58] width 361 height 13
type input "N/A"
click at [100, 82] on button "OK" at bounding box center [107, 80] width 39 height 18
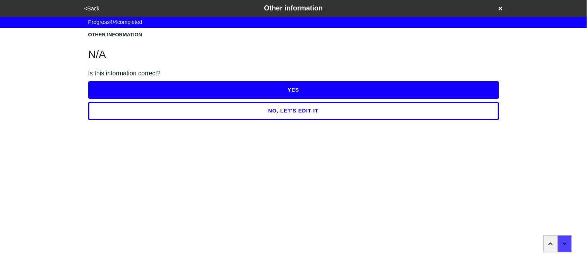
click at [100, 82] on button "YES" at bounding box center [293, 90] width 411 height 18
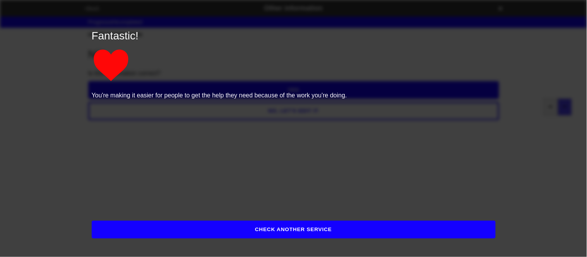
click at [157, 222] on button "CHECK ANOTHER SERVICE" at bounding box center [294, 230] width 404 height 18
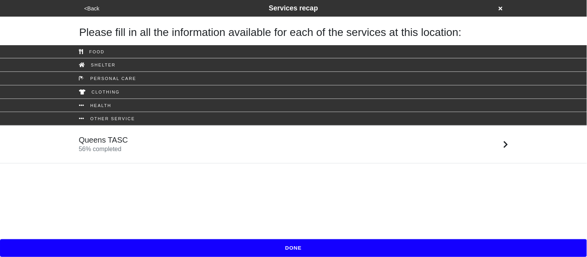
click at [148, 252] on button "DONE" at bounding box center [293, 249] width 587 height 18
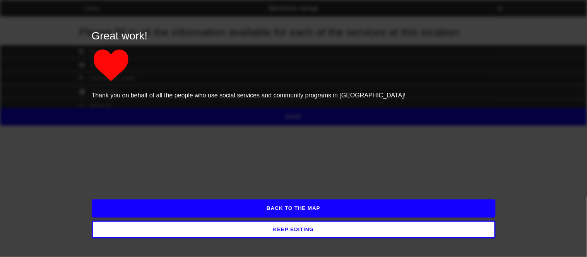
click at [150, 211] on button "BACK TO THE MAP" at bounding box center [294, 209] width 404 height 18
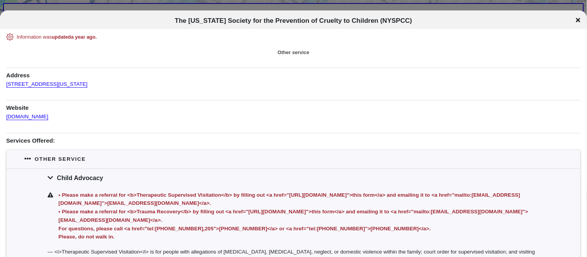
click at [22, 121] on div "Website [DOMAIN_NAME]" at bounding box center [293, 110] width 575 height 21
click at [22, 117] on link "[DOMAIN_NAME]" at bounding box center [27, 114] width 42 height 11
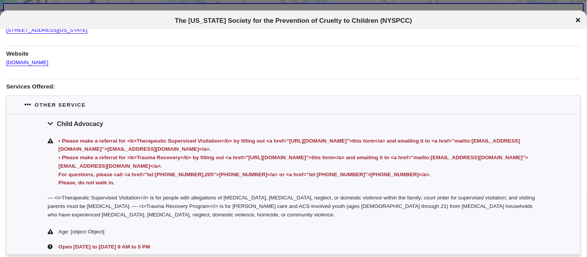
scroll to position [88, 0]
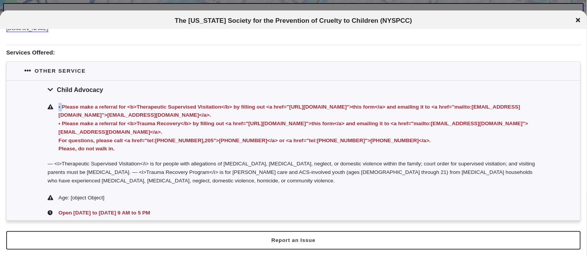
drag, startPoint x: 61, startPoint y: 106, endPoint x: 50, endPoint y: 103, distance: 10.7
click at [50, 103] on div "• Please make a referral for <b>Therapeutic Supervised Visitation</b> by fillin…" at bounding box center [294, 127] width 574 height 57
copy div "•"
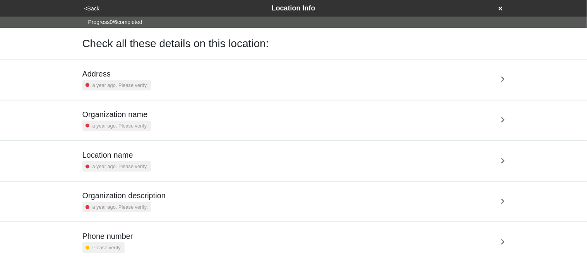
click at [113, 77] on h5 "Address" at bounding box center [116, 73] width 69 height 9
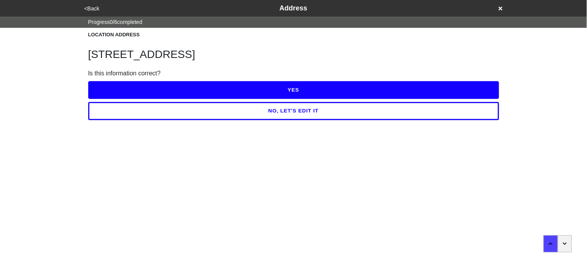
click at [118, 90] on button "YES" at bounding box center [293, 90] width 411 height 18
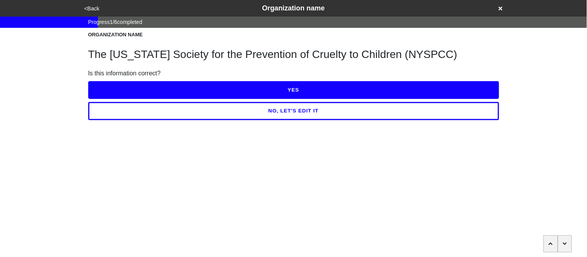
click at [156, 94] on button "YES" at bounding box center [293, 90] width 411 height 18
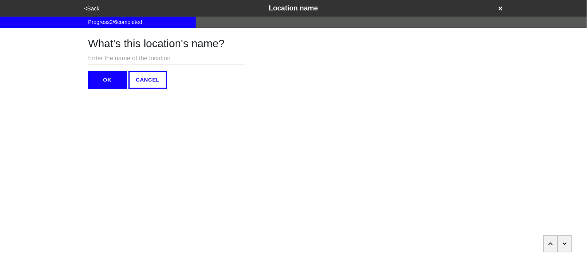
click at [113, 75] on button "OK" at bounding box center [107, 80] width 39 height 18
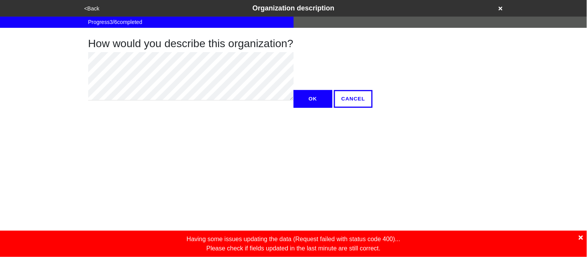
click at [581, 238] on icon at bounding box center [581, 238] width 4 height 4
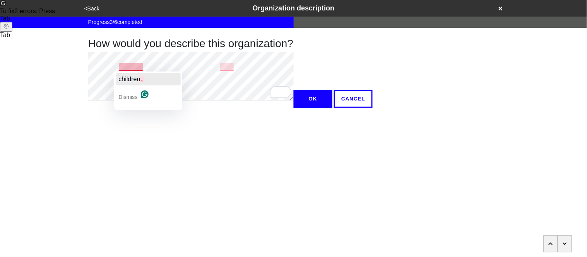
click at [132, 77] on span "children" at bounding box center [130, 79] width 22 height 7
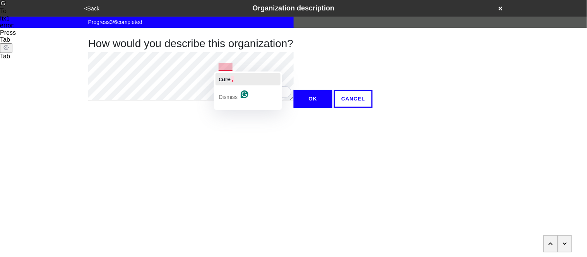
click at [231, 82] on span "," at bounding box center [232, 79] width 3 height 7
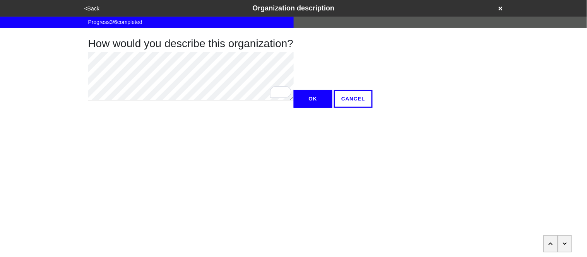
click at [294, 108] on button "OK" at bounding box center [313, 99] width 39 height 18
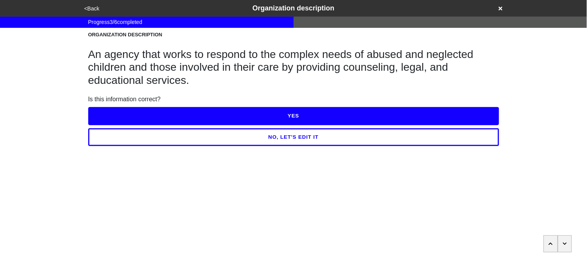
click at [109, 111] on button "YES" at bounding box center [293, 116] width 411 height 18
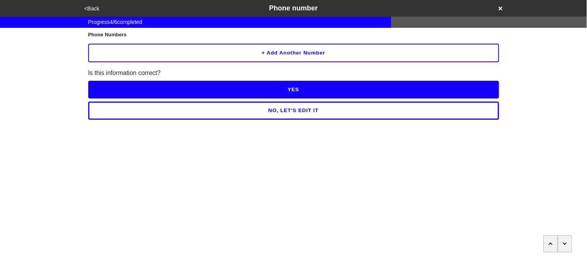
click at [195, 86] on button "YES" at bounding box center [293, 90] width 411 height 18
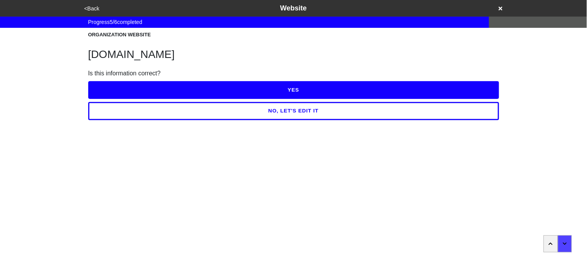
click at [195, 86] on button "YES" at bounding box center [293, 90] width 411 height 18
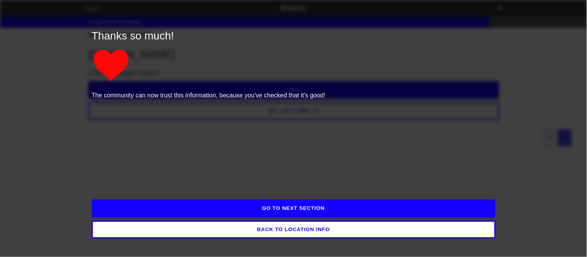
click at [213, 209] on button "GO TO NEXT SECTION" at bounding box center [294, 209] width 404 height 18
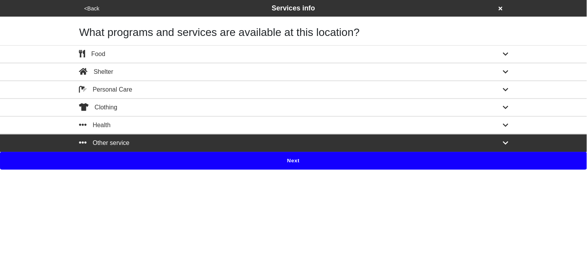
click at [157, 162] on button "Next" at bounding box center [293, 161] width 587 height 18
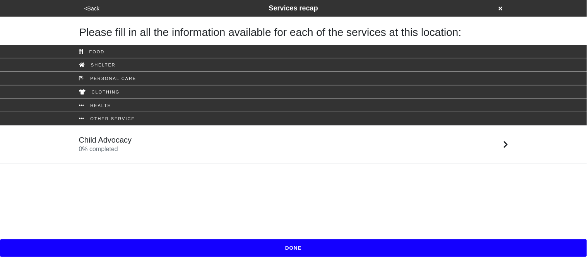
click at [158, 145] on div "Child Advocacy 0 % completed" at bounding box center [293, 144] width 441 height 19
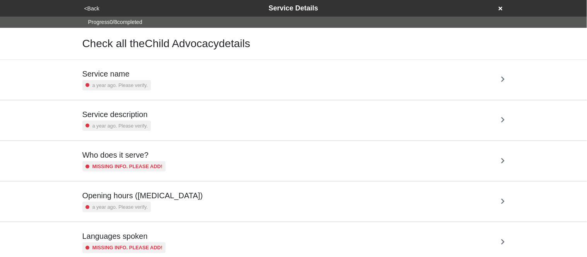
click at [131, 72] on h5 "Service name" at bounding box center [116, 73] width 69 height 9
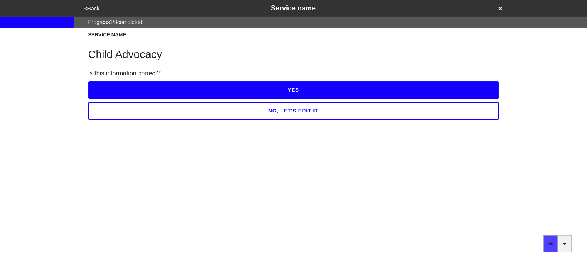
click at [134, 91] on button "YES" at bounding box center [293, 90] width 411 height 18
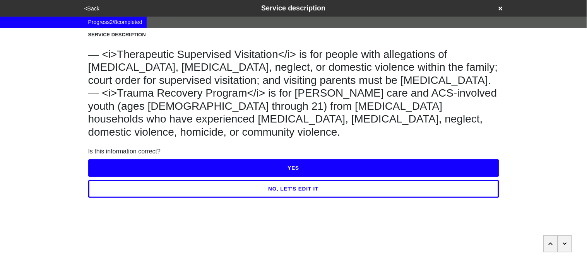
click at [193, 180] on button "NO, LET'S EDIT IT" at bounding box center [293, 189] width 411 height 18
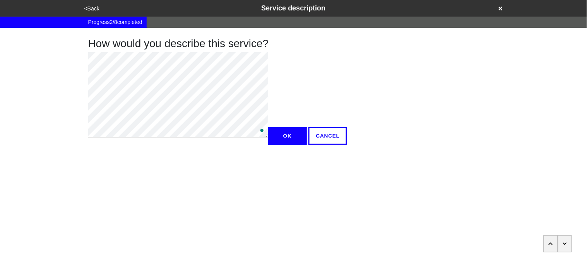
click at [82, 57] on div "How would you describe this service? OK CANCEL" at bounding box center [294, 86] width 430 height 117
click at [41, 43] on div "<Back Service description Progress 2 / 8 completed How would you describe this …" at bounding box center [293, 72] width 587 height 145
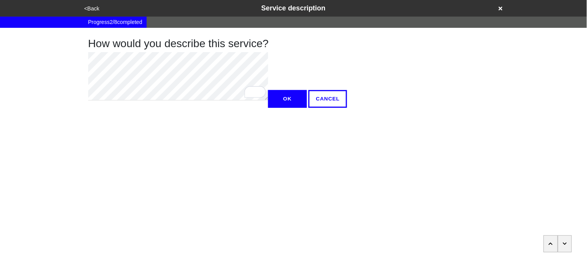
click at [268, 108] on button "OK" at bounding box center [287, 99] width 39 height 18
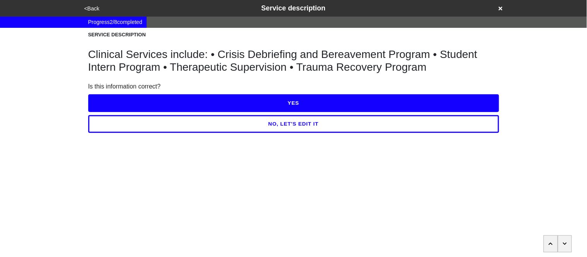
click at [115, 103] on button "YES" at bounding box center [293, 103] width 411 height 18
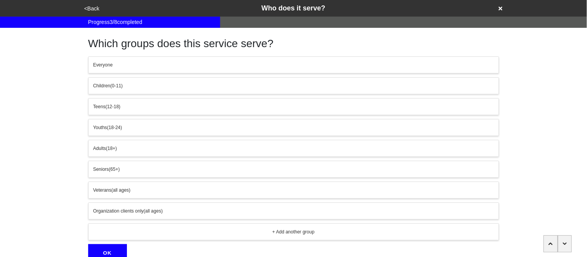
click at [118, 74] on div "Everyone Children (0-11) Teens (12-18) Youths (18-24) Adults (18+) Seniors (65+…" at bounding box center [293, 149] width 411 height 184
click at [113, 65] on div "Everyone" at bounding box center [293, 65] width 401 height 7
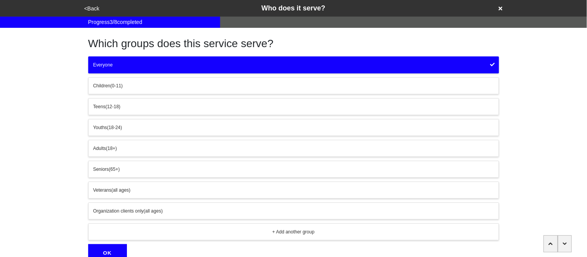
click at [114, 247] on button "OK" at bounding box center [107, 254] width 39 height 18
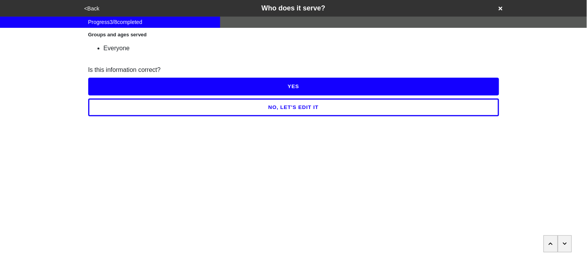
click at [125, 85] on button "YES" at bounding box center [293, 87] width 411 height 18
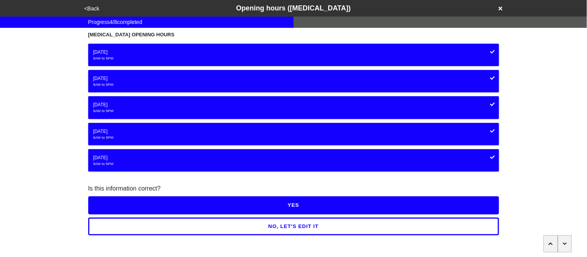
click at [146, 204] on button "YES" at bounding box center [293, 206] width 411 height 18
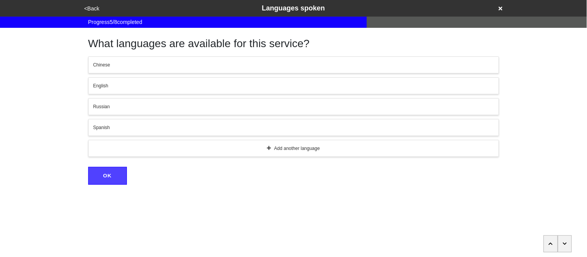
click at [132, 91] on button "English" at bounding box center [293, 85] width 411 height 17
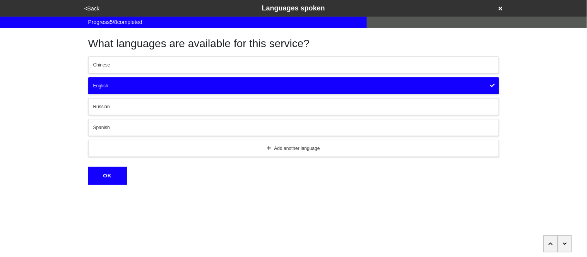
click at [130, 126] on div "Spanish" at bounding box center [293, 127] width 401 height 7
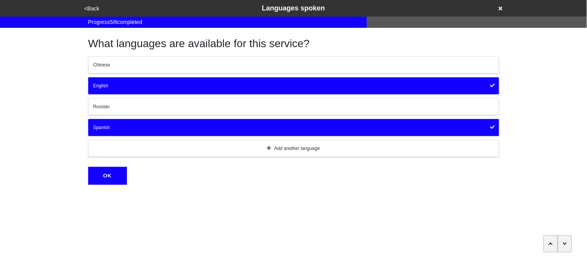
click at [119, 176] on button "OK" at bounding box center [107, 176] width 39 height 18
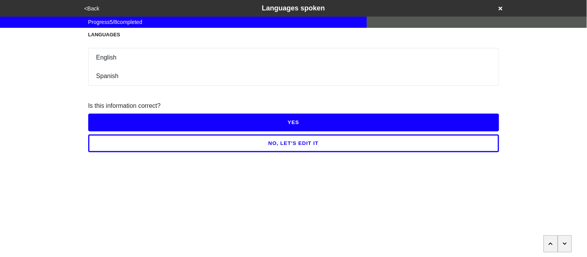
click at [122, 126] on button "YES" at bounding box center [293, 123] width 411 height 18
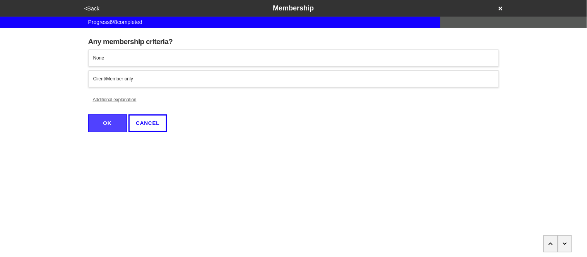
click at [115, 61] on div "None" at bounding box center [293, 58] width 401 height 7
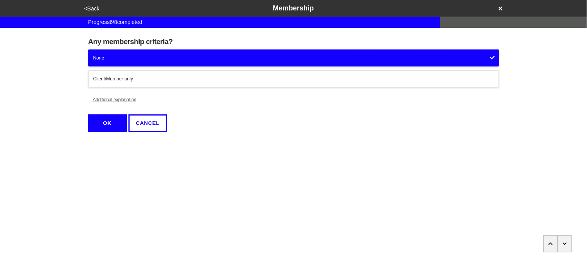
click at [102, 125] on button "OK" at bounding box center [107, 124] width 39 height 18
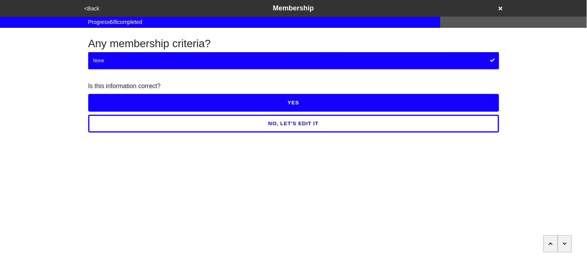
click at [109, 102] on button "YES" at bounding box center [293, 103] width 411 height 18
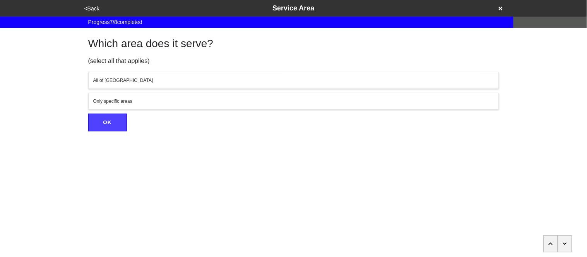
click at [107, 76] on button "All of NYC" at bounding box center [293, 80] width 411 height 17
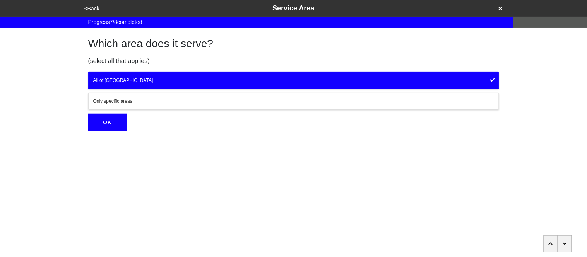
click at [116, 122] on button "OK" at bounding box center [107, 123] width 39 height 18
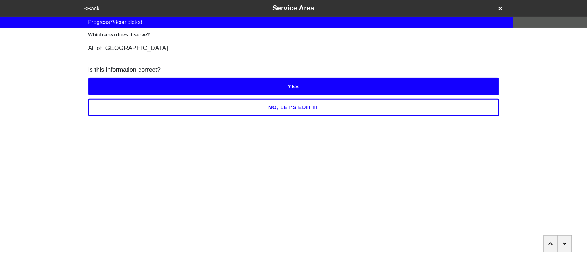
click at [106, 73] on div "Is this information correct?" at bounding box center [293, 69] width 411 height 9
click at [110, 87] on button "YES" at bounding box center [293, 87] width 411 height 18
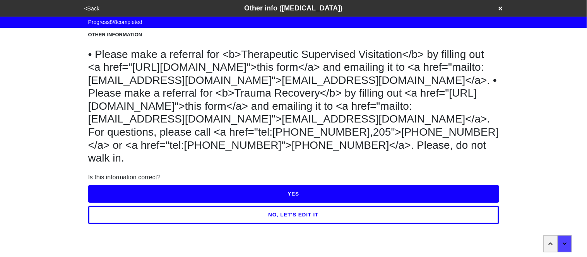
click at [148, 219] on button "NO, LET'S EDIT IT" at bounding box center [293, 215] width 411 height 18
type textarea "x"
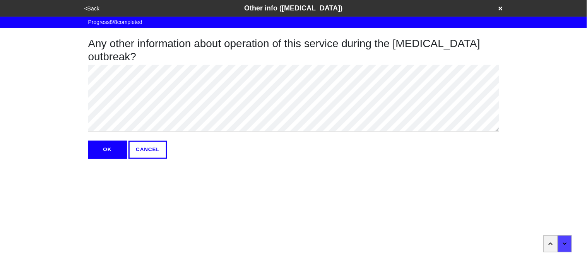
click at [109, 154] on button "OK" at bounding box center [107, 150] width 39 height 18
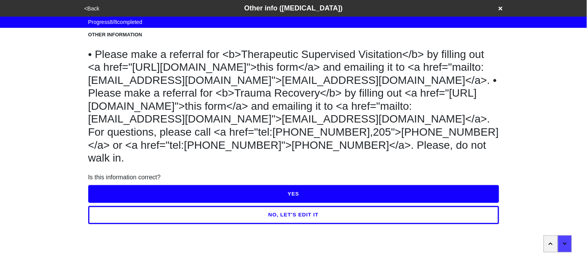
click at [138, 190] on button "YES" at bounding box center [293, 194] width 411 height 18
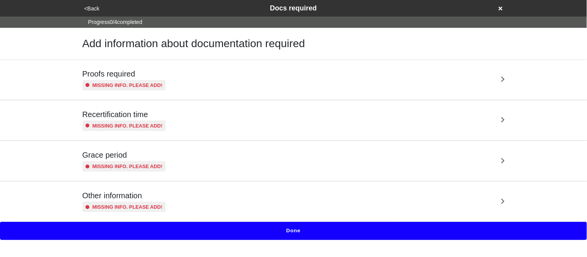
click at [136, 73] on h5 "Proofs required" at bounding box center [124, 73] width 84 height 9
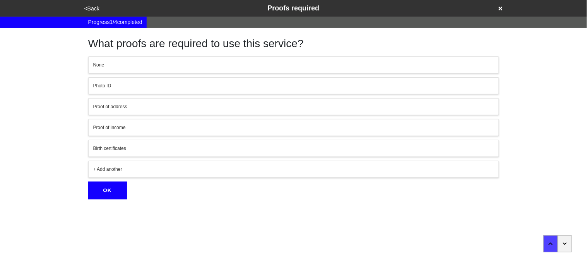
click at [136, 74] on div "None Photo ID Proof of address Proof of income Birth certificates + Add another" at bounding box center [293, 118] width 411 height 122
click at [135, 69] on button "None" at bounding box center [293, 65] width 411 height 17
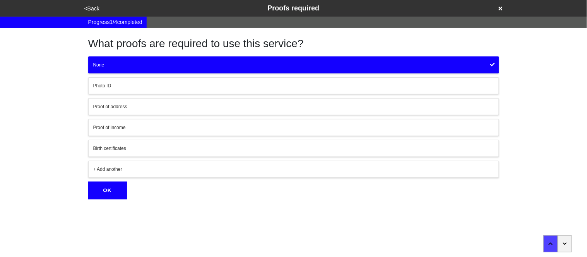
click at [117, 187] on button "OK" at bounding box center [107, 191] width 39 height 18
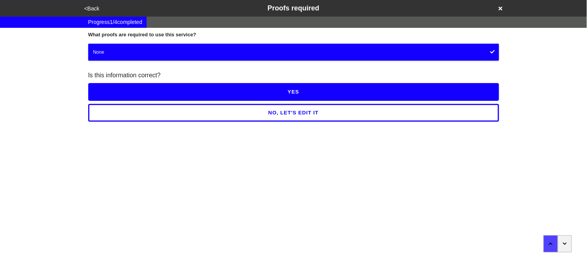
click at [118, 89] on button "YES" at bounding box center [293, 92] width 411 height 18
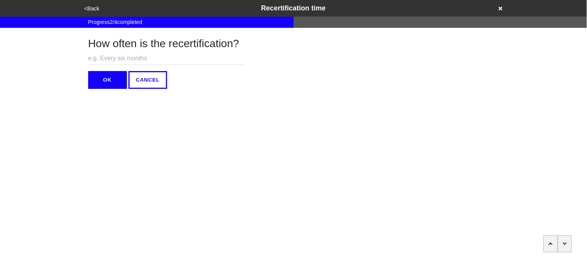
click at [108, 59] on input "text" at bounding box center [166, 58] width 156 height 13
type input "N/A"
click at [104, 77] on button "OK" at bounding box center [107, 80] width 39 height 18
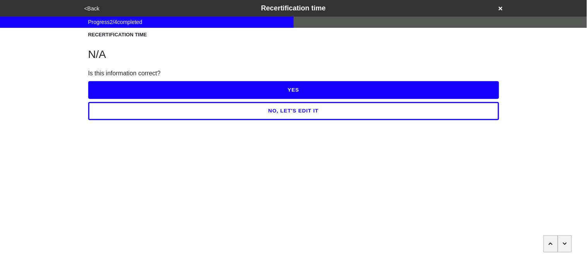
click at [106, 87] on button "YES" at bounding box center [293, 90] width 411 height 18
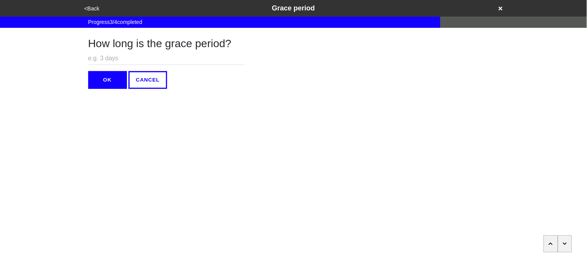
click at [104, 54] on input "text" at bounding box center [166, 58] width 156 height 13
type input "N/A"
click at [106, 74] on button "OK" at bounding box center [107, 80] width 39 height 18
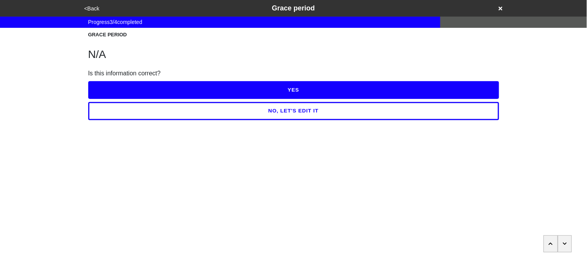
click at [108, 82] on button "YES" at bounding box center [293, 90] width 411 height 18
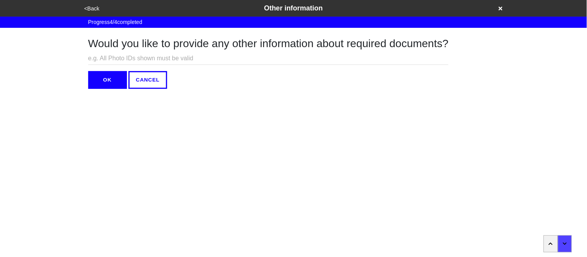
click at [100, 57] on input "text" at bounding box center [268, 58] width 361 height 13
type input "N/A"
click at [102, 70] on div "Would you like to provide any other information about required documents? N/A O…" at bounding box center [268, 58] width 361 height 61
click at [102, 73] on button "OK" at bounding box center [107, 80] width 39 height 18
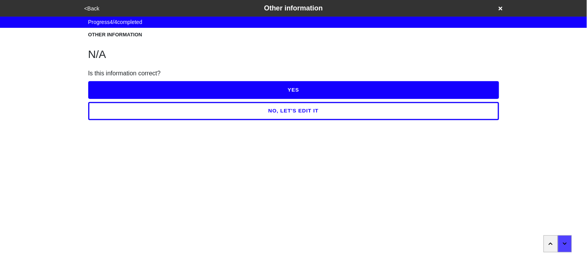
click at [108, 85] on button "YES" at bounding box center [293, 90] width 411 height 18
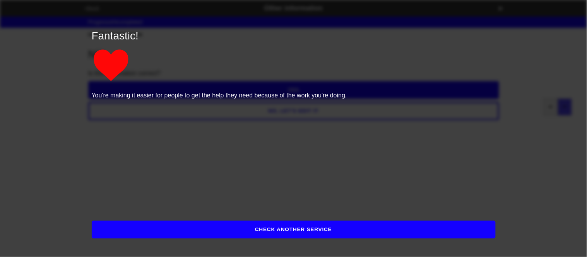
click at [134, 229] on button "CHECK ANOTHER SERVICE" at bounding box center [294, 230] width 404 height 18
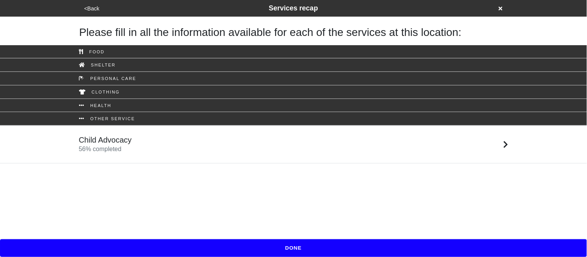
click at [133, 246] on button "DONE" at bounding box center [293, 249] width 587 height 18
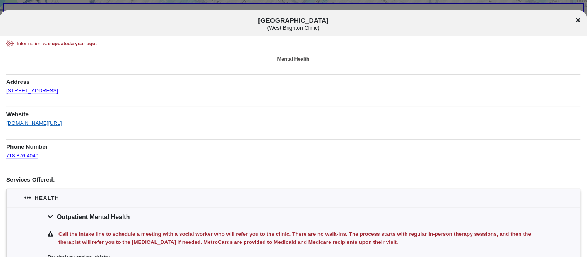
click at [62, 123] on link "[DOMAIN_NAME][URL]" at bounding box center [34, 120] width 56 height 11
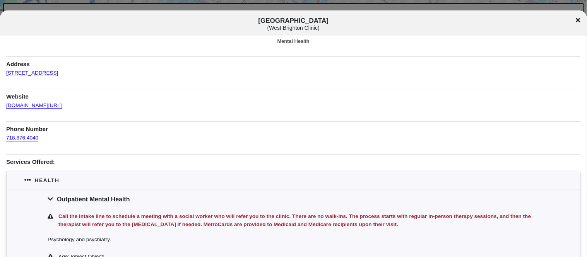
scroll to position [14, 0]
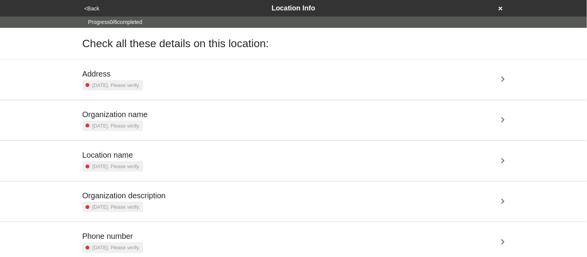
click at [124, 82] on small "[DATE]. Please verify." at bounding box center [117, 85] width 48 height 7
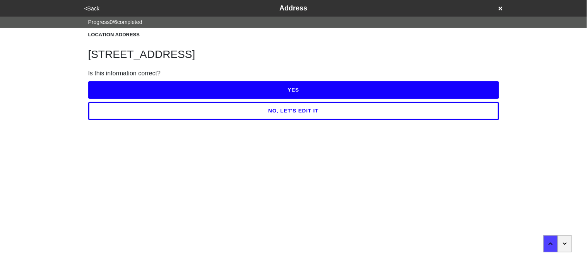
click at [124, 81] on button "YES" at bounding box center [293, 90] width 411 height 18
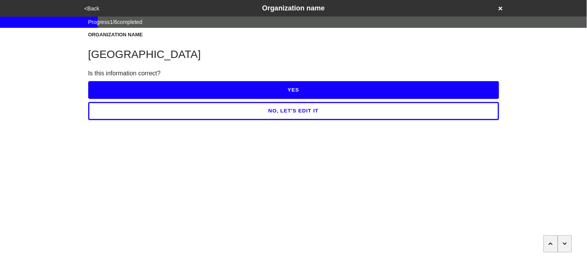
click at [124, 81] on button "YES" at bounding box center [293, 90] width 411 height 18
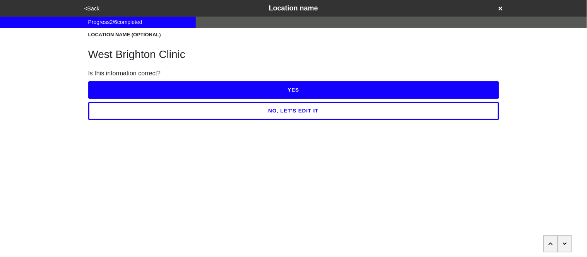
click at [124, 81] on button "YES" at bounding box center [293, 90] width 411 height 18
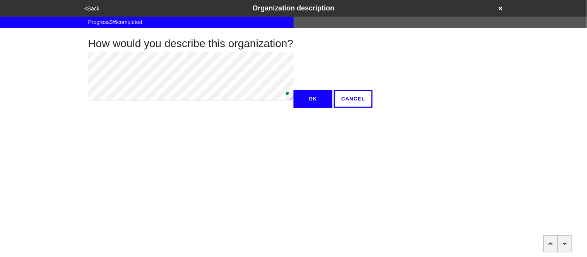
type textarea "x"
click at [294, 108] on button "OK" at bounding box center [313, 99] width 39 height 18
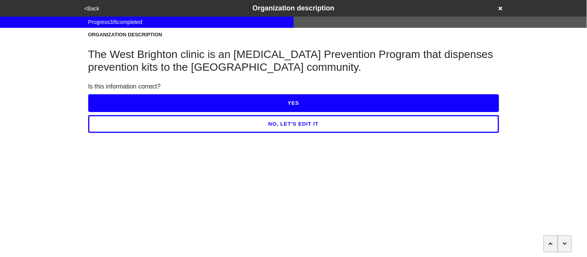
click at [117, 106] on button "YES" at bounding box center [293, 103] width 411 height 18
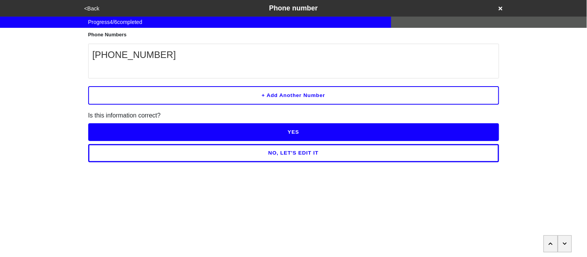
click at [139, 150] on button "NO, LET'S EDIT IT" at bounding box center [293, 153] width 411 height 18
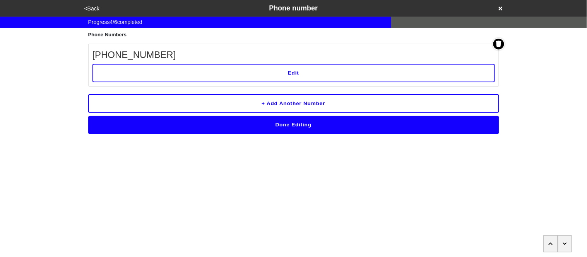
click at [160, 68] on button "Edit" at bounding box center [294, 73] width 403 height 19
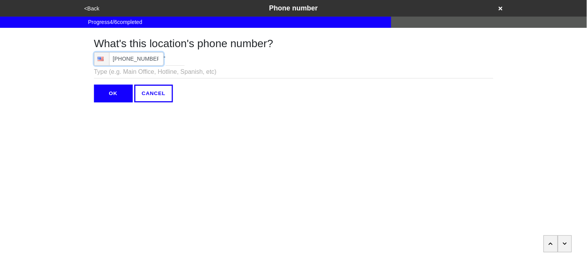
click at [155, 62] on input "(718) 876-4040" at bounding box center [129, 59] width 70 height 14
type input "(718) 876-4040"
click at [118, 95] on input "OK" at bounding box center [113, 94] width 39 height 18
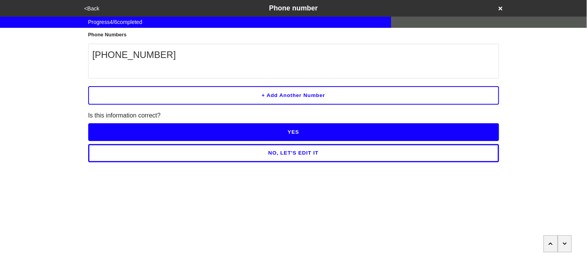
click at [146, 134] on button "YES" at bounding box center [293, 132] width 411 height 18
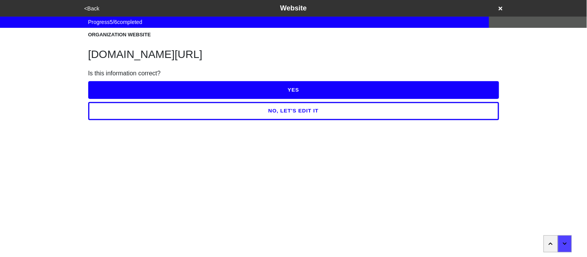
click at [139, 98] on button "YES" at bounding box center [293, 90] width 411 height 18
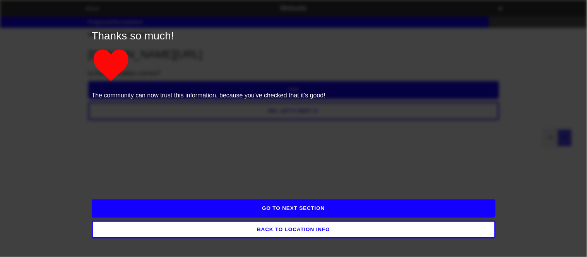
click at [161, 208] on button "GO TO NEXT SECTION" at bounding box center [294, 209] width 404 height 18
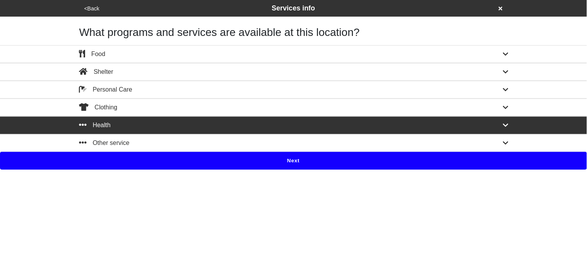
click at [154, 164] on button "Next" at bounding box center [293, 161] width 587 height 18
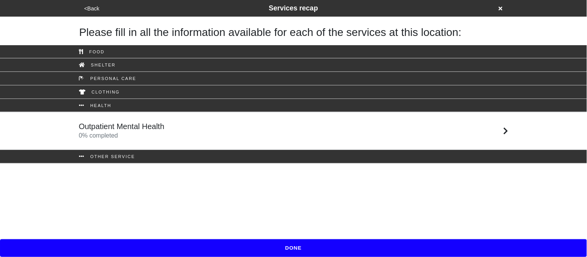
click at [140, 131] on h5 "Outpatient Mental Health" at bounding box center [122, 126] width 86 height 9
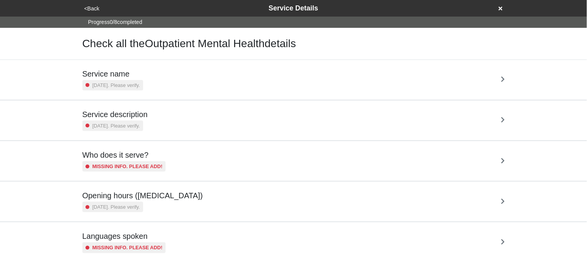
click at [130, 74] on h5 "Service name" at bounding box center [112, 73] width 61 height 9
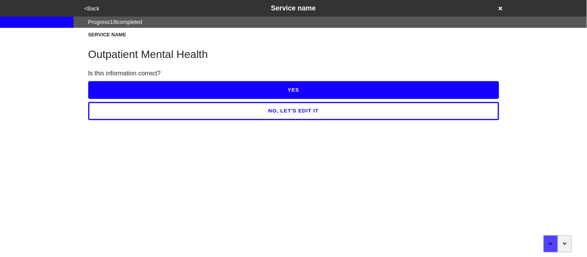
click at [144, 114] on button "NO, LET'S EDIT IT" at bounding box center [293, 111] width 411 height 18
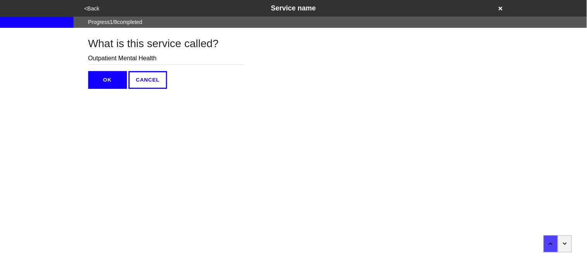
drag, startPoint x: 164, startPoint y: 60, endPoint x: 119, endPoint y: 58, distance: 44.6
click at [119, 58] on input "Outpatient Mental Health" at bounding box center [166, 58] width 156 height 13
type input "Outpatient Treatment Program"
click at [107, 85] on button "OK" at bounding box center [107, 80] width 39 height 18
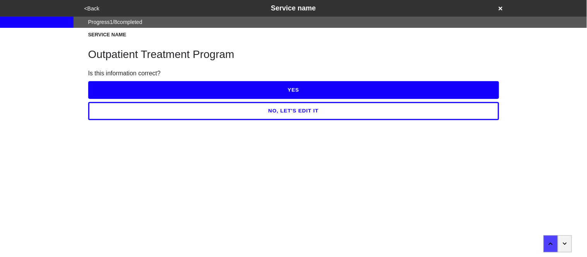
click at [106, 87] on button "YES" at bounding box center [293, 90] width 411 height 18
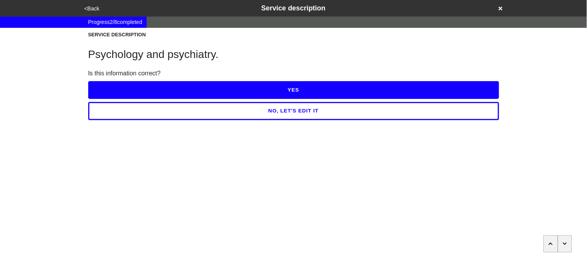
click at [121, 112] on button "NO, LET'S EDIT IT" at bounding box center [293, 111] width 411 height 18
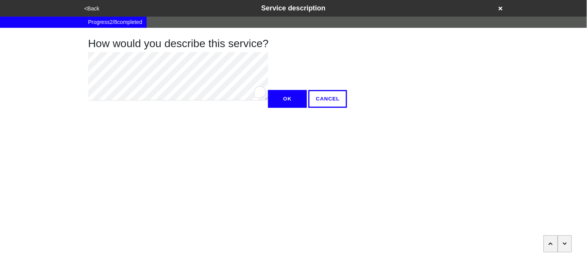
click at [65, 58] on div "<Back Service description Progress 2 / 8 completed How would you describe this …" at bounding box center [293, 54] width 587 height 108
click at [38, 48] on div "<Back Service description Progress 2 / 8 completed How would you describe this …" at bounding box center [293, 54] width 587 height 108
type textarea "x"
click at [268, 108] on button "OK" at bounding box center [287, 99] width 39 height 18
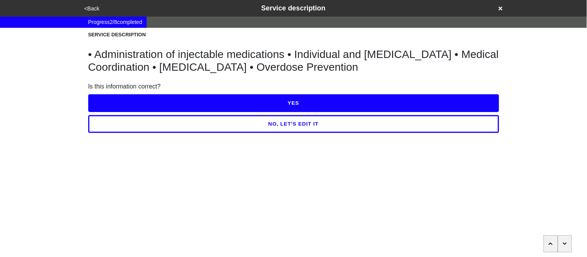
click at [113, 103] on button "YES" at bounding box center [293, 103] width 411 height 18
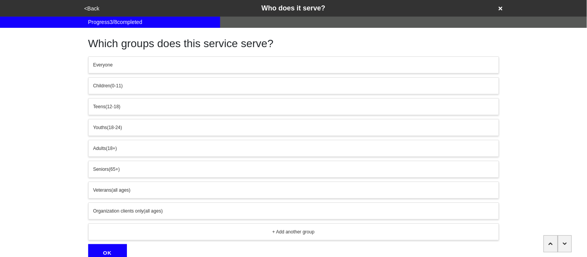
click at [114, 144] on button "Adults (18+)" at bounding box center [293, 148] width 411 height 17
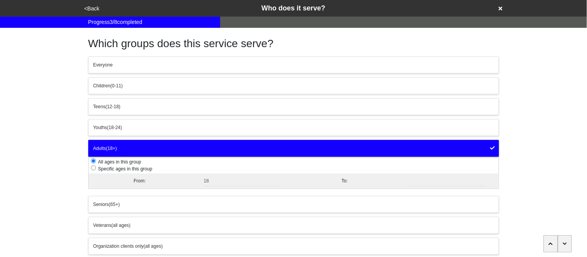
scroll to position [72, 0]
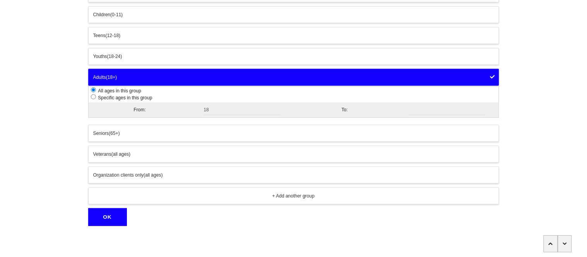
click at [115, 212] on button "OK" at bounding box center [107, 218] width 39 height 18
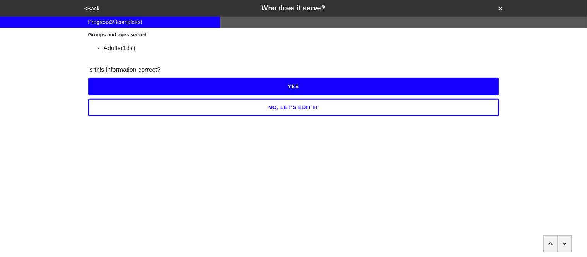
scroll to position [0, 0]
click at [116, 84] on button "YES" at bounding box center [293, 87] width 411 height 18
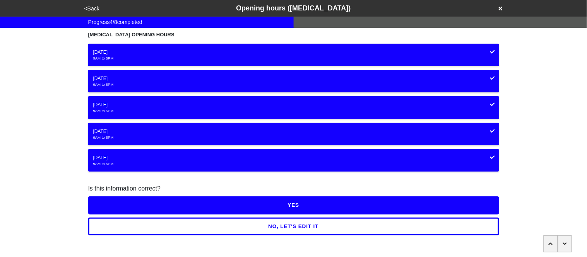
click at [130, 209] on button "YES" at bounding box center [293, 206] width 411 height 18
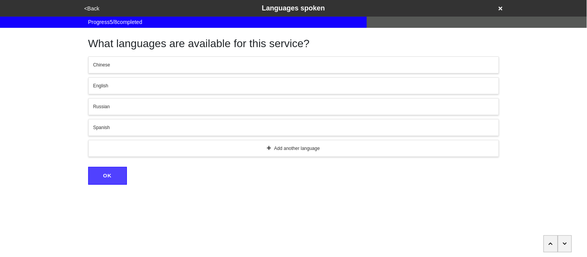
click at [115, 86] on div "English" at bounding box center [293, 85] width 401 height 7
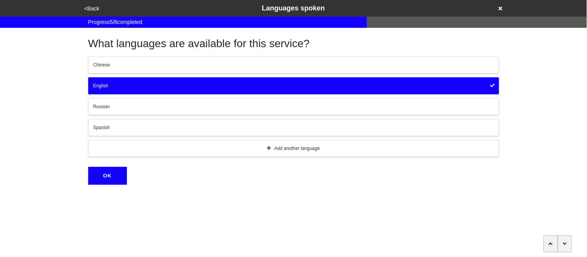
click at [121, 128] on div "Spanish" at bounding box center [293, 127] width 401 height 7
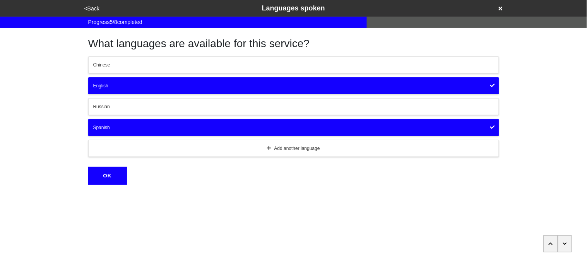
click at [120, 171] on button "OK" at bounding box center [107, 176] width 39 height 18
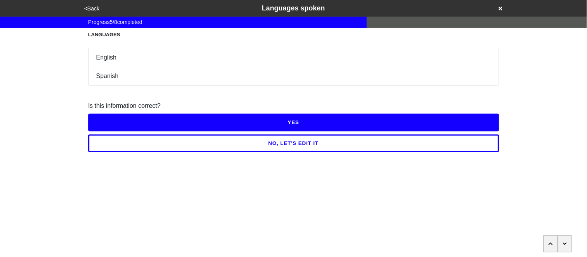
click at [111, 126] on button "YES" at bounding box center [293, 123] width 411 height 18
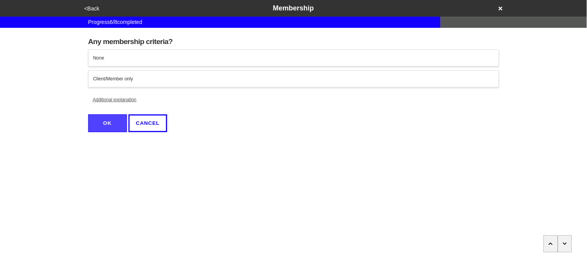
click at [109, 59] on div "None" at bounding box center [293, 58] width 401 height 7
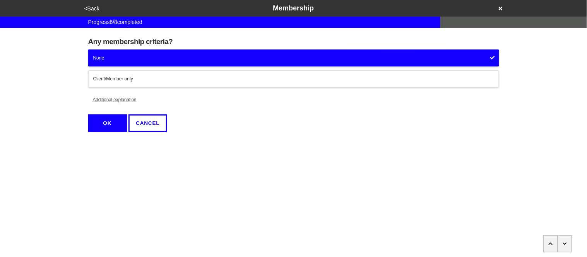
click at [124, 100] on button "Additional explanation" at bounding box center [114, 99] width 53 height 17
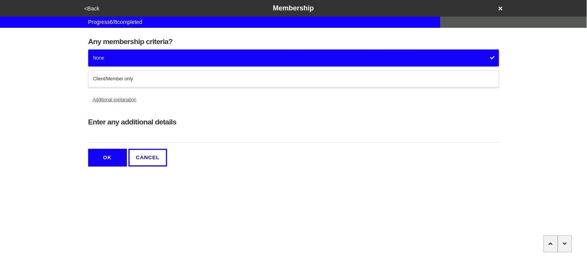
click at [137, 140] on input "Enter any additional details" at bounding box center [293, 136] width 411 height 13
type input "Must have a history of Mental Health or Substance Use"
click at [115, 160] on button "OK" at bounding box center [107, 158] width 39 height 18
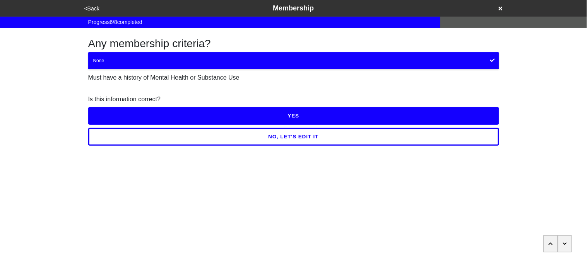
click at [115, 114] on button "YES" at bounding box center [293, 116] width 411 height 18
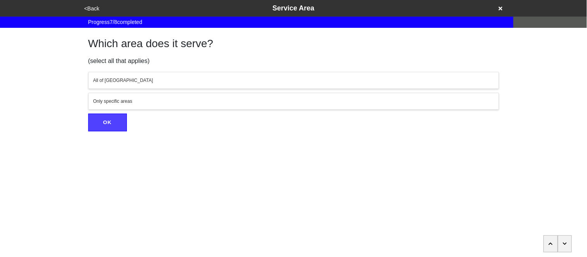
click at [110, 75] on button "All of [GEOGRAPHIC_DATA]" at bounding box center [293, 80] width 411 height 17
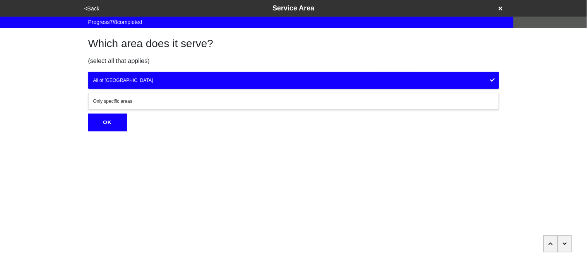
click at [116, 120] on button "OK" at bounding box center [107, 123] width 39 height 18
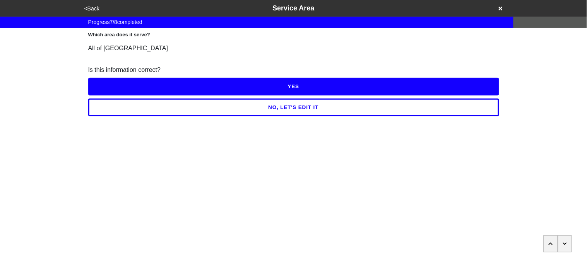
click at [108, 82] on button "YES" at bounding box center [293, 87] width 411 height 18
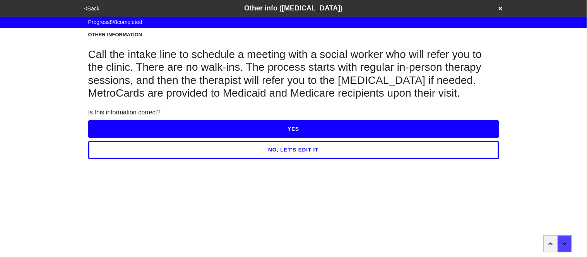
click at [149, 152] on button "NO, LET'S EDIT IT" at bounding box center [293, 150] width 411 height 18
type textarea "x"
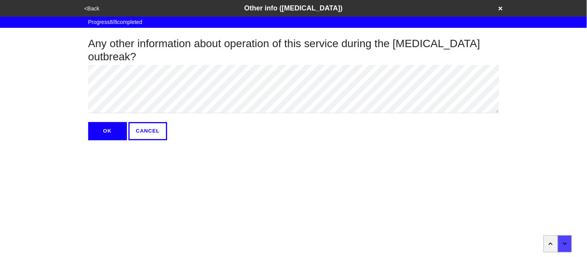
click at [111, 131] on button "OK" at bounding box center [107, 131] width 39 height 18
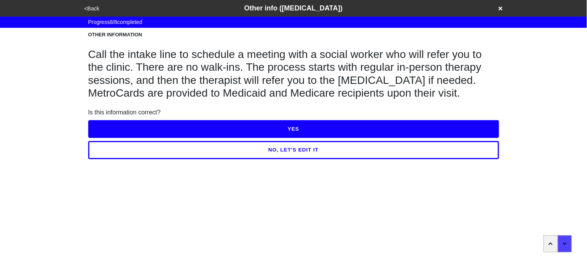
click at [115, 126] on button "YES" at bounding box center [293, 129] width 411 height 18
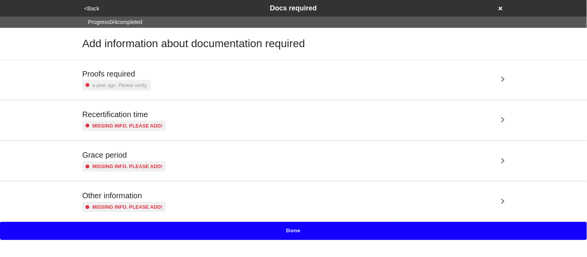
click at [120, 64] on div "Proofs required a year ago. Please verify." at bounding box center [293, 80] width 441 height 40
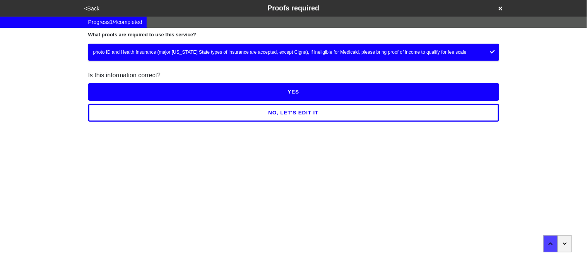
click at [140, 93] on button "YES" at bounding box center [293, 92] width 411 height 18
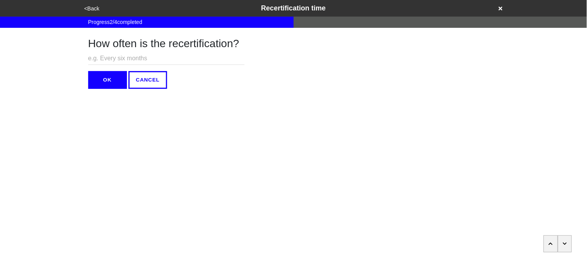
click at [124, 55] on input "text" at bounding box center [166, 58] width 156 height 13
type input "N/A"
click at [120, 82] on button "OK" at bounding box center [107, 80] width 39 height 18
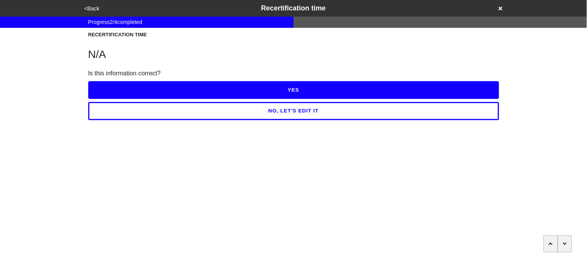
click at [120, 82] on button "YES" at bounding box center [293, 90] width 411 height 18
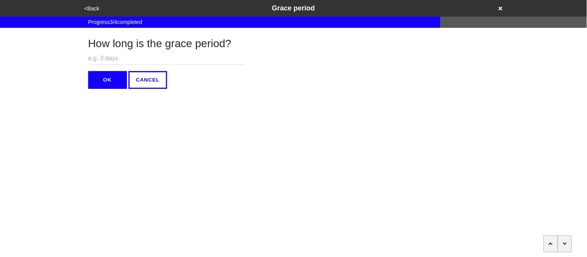
click at [106, 61] on input "text" at bounding box center [166, 58] width 156 height 13
type input "N/A"
click at [106, 83] on button "OK" at bounding box center [107, 80] width 39 height 18
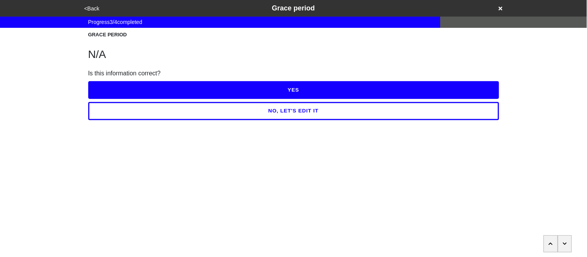
click at [106, 83] on button "YES" at bounding box center [293, 90] width 411 height 18
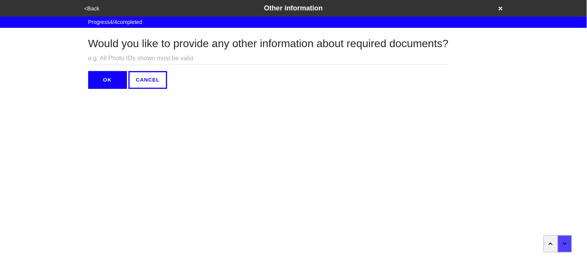
click at [99, 62] on input "text" at bounding box center [268, 58] width 361 height 13
type input "N/A"
click at [103, 71] on button "OK" at bounding box center [107, 80] width 39 height 18
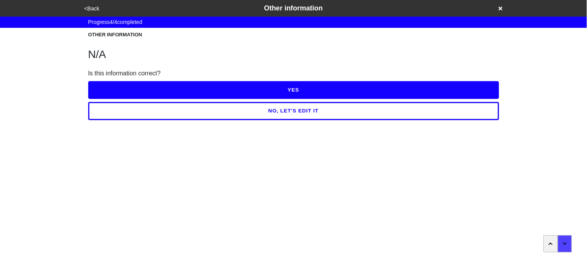
click at [108, 88] on button "YES" at bounding box center [293, 90] width 411 height 18
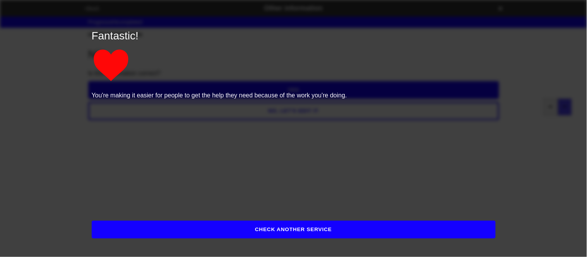
click at [158, 222] on button "CHECK ANOTHER SERVICE" at bounding box center [294, 230] width 404 height 18
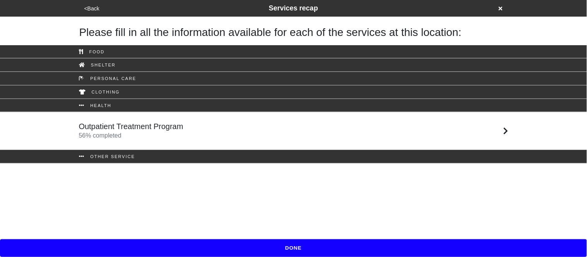
click at [160, 245] on button "DONE" at bounding box center [293, 249] width 587 height 18
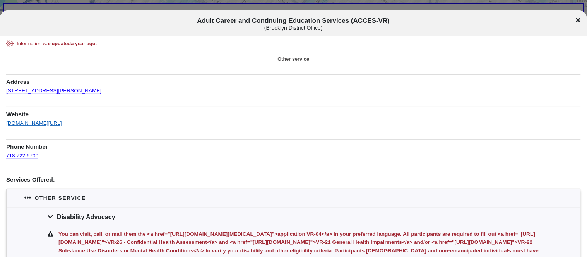
click at [62, 118] on link "[DOMAIN_NAME][URL]" at bounding box center [34, 120] width 56 height 11
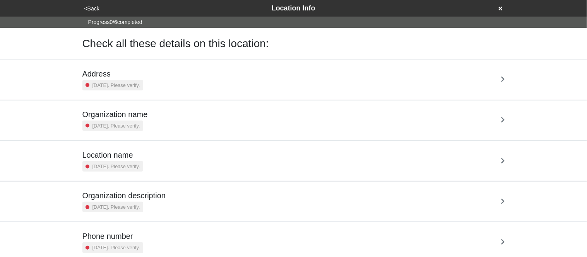
click at [114, 82] on small "[DATE]. Please verify." at bounding box center [117, 85] width 48 height 7
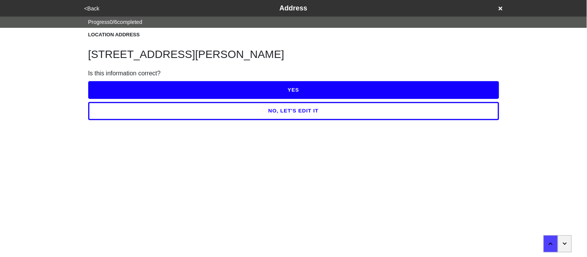
click at [114, 82] on button "YES" at bounding box center [293, 90] width 411 height 18
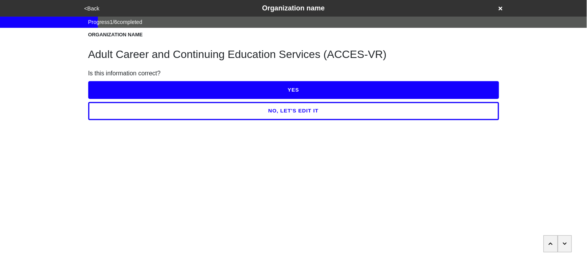
click at [114, 82] on button "YES" at bounding box center [293, 90] width 411 height 18
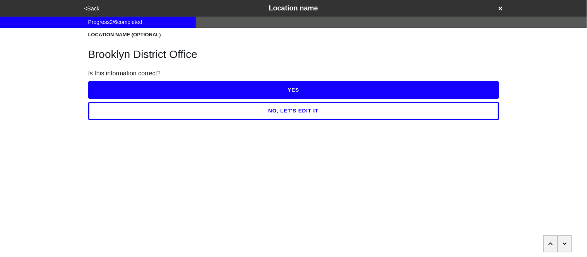
click at [114, 82] on button "YES" at bounding box center [293, 90] width 411 height 18
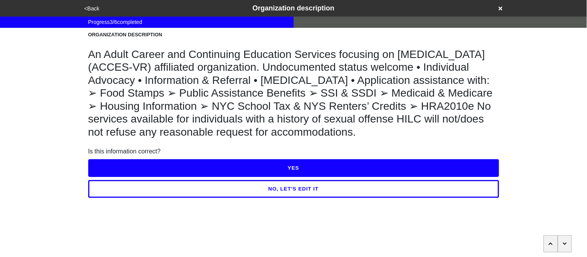
click at [122, 166] on button "YES" at bounding box center [293, 168] width 411 height 18
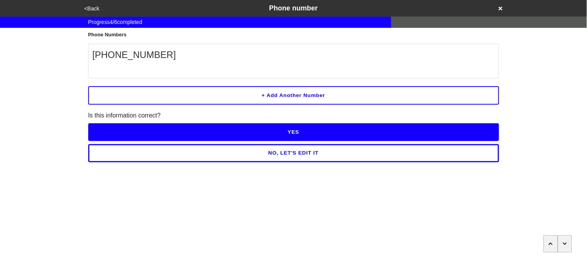
click at [143, 154] on button "NO, LET'S EDIT IT" at bounding box center [293, 153] width 411 height 18
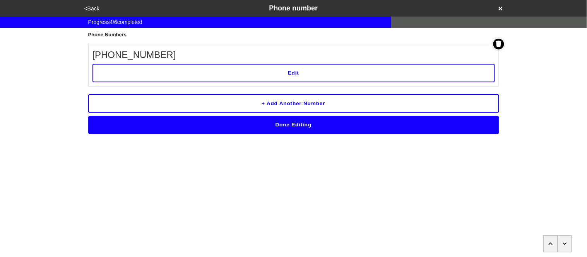
click at [168, 70] on button "Edit" at bounding box center [294, 73] width 403 height 19
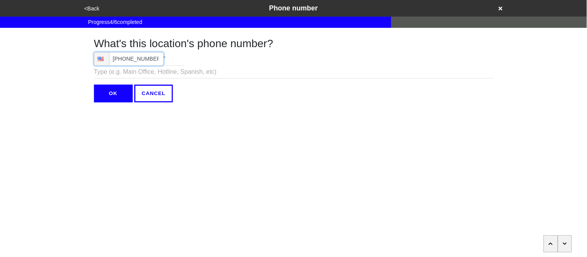
click at [156, 60] on input "[PHONE_NUMBER]" at bounding box center [129, 59] width 70 height 14
type input "[PHONE_NUMBER]"
click at [120, 93] on input "OK" at bounding box center [113, 94] width 39 height 18
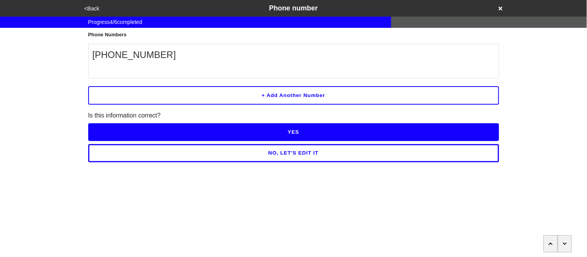
click at [128, 127] on button "YES" at bounding box center [293, 132] width 411 height 18
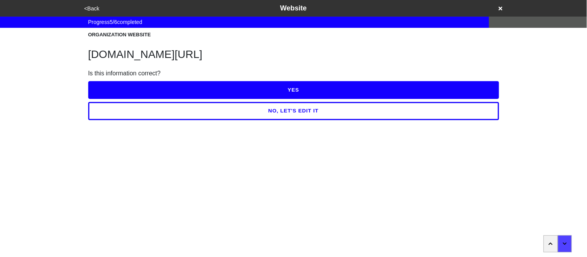
click at [127, 89] on button "YES" at bounding box center [293, 90] width 411 height 18
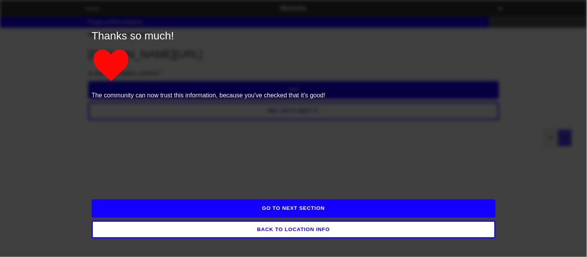
click at [148, 210] on button "GO TO NEXT SECTION" at bounding box center [294, 209] width 404 height 18
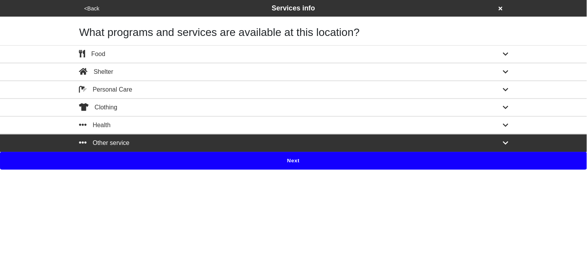
click at [144, 168] on button "Next" at bounding box center [293, 161] width 587 height 18
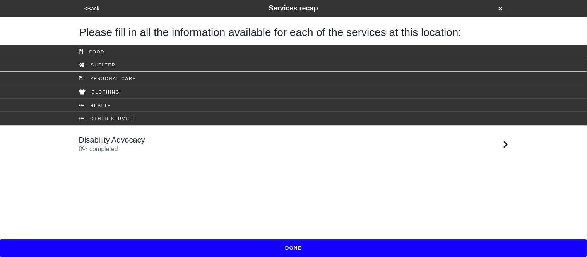
click at [116, 161] on link "Disability Advocacy 0 % completed" at bounding box center [293, 145] width 587 height 38
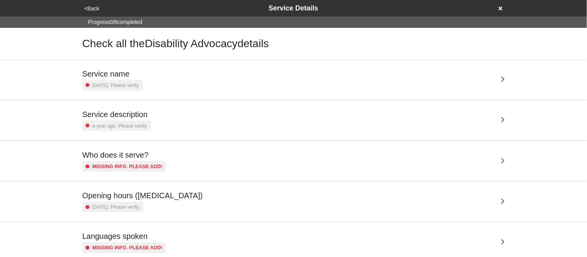
click at [125, 88] on small "[DATE]. Please verify." at bounding box center [117, 85] width 48 height 7
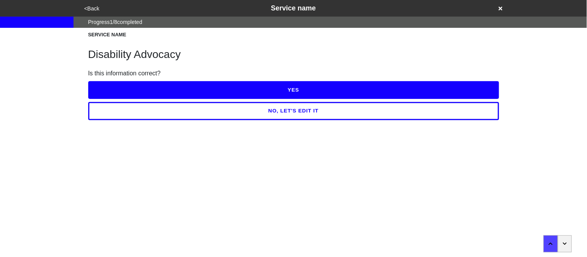
click at [125, 88] on button "YES" at bounding box center [293, 90] width 411 height 18
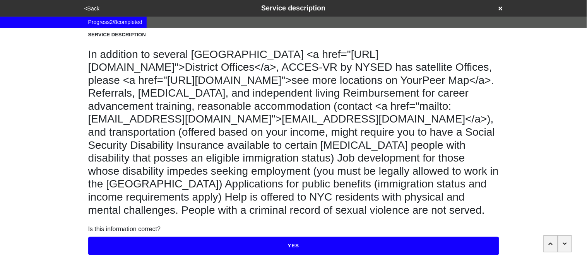
click at [230, 242] on button "YES" at bounding box center [293, 246] width 411 height 18
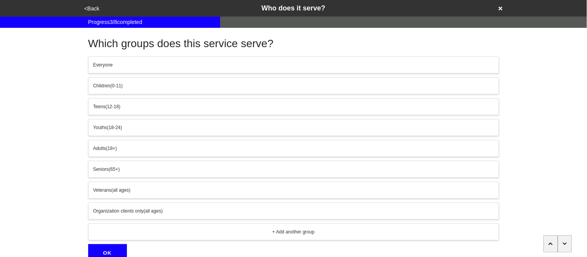
click at [145, 150] on div "Adults (18+)" at bounding box center [293, 148] width 401 height 7
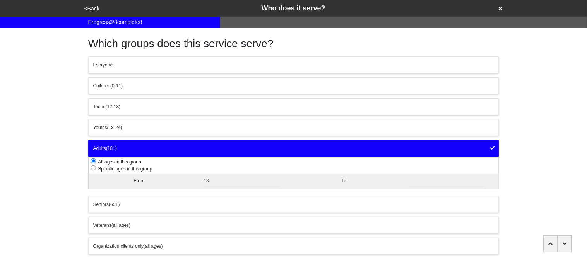
scroll to position [72, 0]
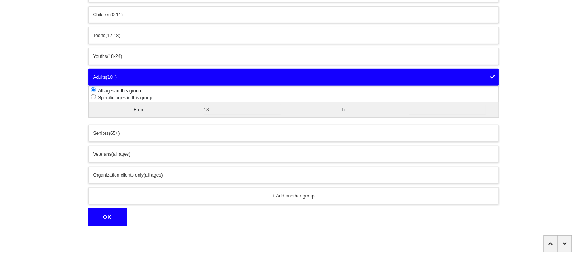
click at [106, 225] on button "OK" at bounding box center [107, 218] width 39 height 18
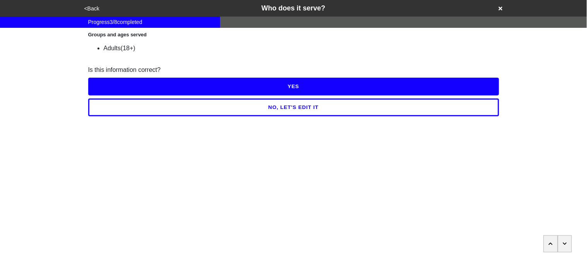
click at [119, 84] on button "YES" at bounding box center [293, 87] width 411 height 18
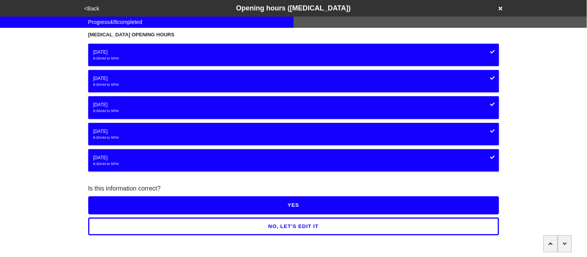
click at [140, 202] on button "YES" at bounding box center [293, 206] width 411 height 18
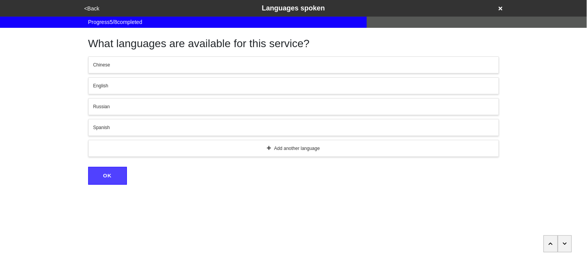
click at [132, 84] on div "English" at bounding box center [293, 85] width 401 height 7
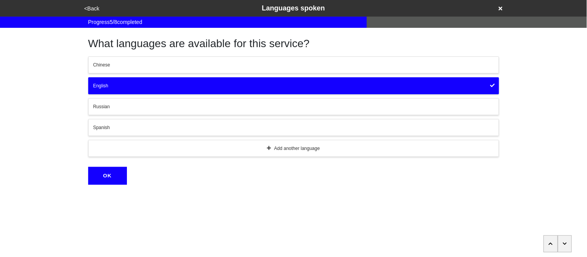
click at [130, 122] on button "Spanish" at bounding box center [293, 127] width 411 height 17
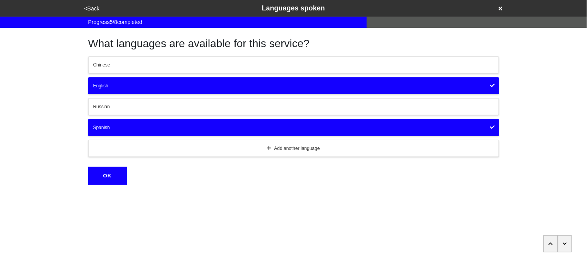
click at [113, 180] on button "OK" at bounding box center [107, 176] width 39 height 18
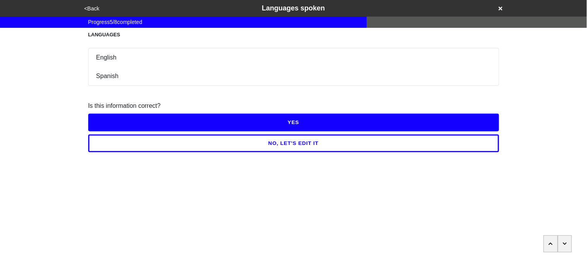
click at [118, 124] on button "YES" at bounding box center [293, 123] width 411 height 18
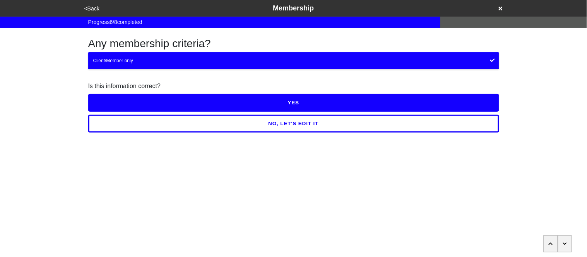
click at [118, 108] on button "YES" at bounding box center [293, 103] width 411 height 18
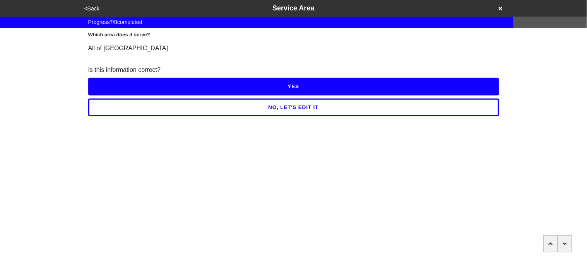
click at [113, 86] on button "YES" at bounding box center [293, 87] width 411 height 18
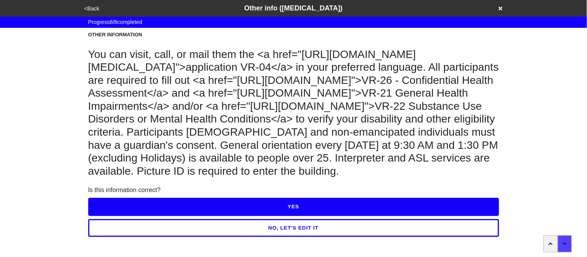
click at [150, 216] on button "YES" at bounding box center [293, 207] width 411 height 18
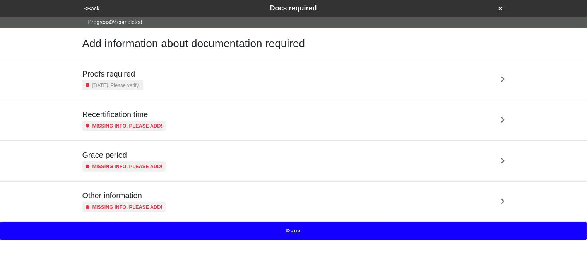
click at [124, 88] on small "[DATE]. Please verify." at bounding box center [117, 85] width 48 height 7
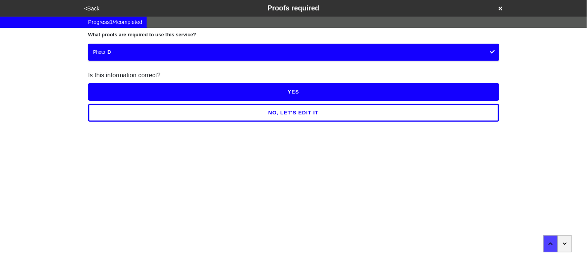
click at [124, 88] on button "YES" at bounding box center [293, 92] width 411 height 18
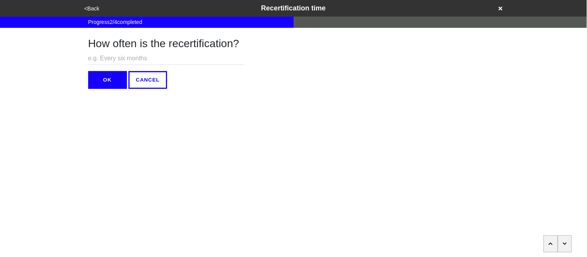
click at [118, 55] on input "text" at bounding box center [166, 58] width 156 height 13
type input "N/A"
click at [115, 75] on button "OK" at bounding box center [107, 80] width 39 height 18
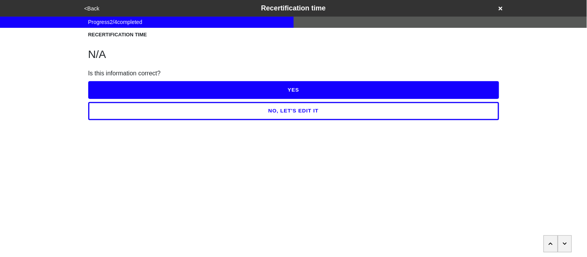
click at [116, 84] on button "YES" at bounding box center [293, 90] width 411 height 18
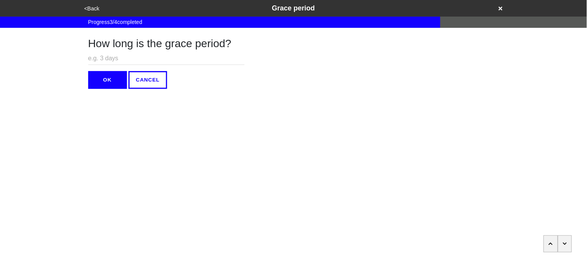
click at [109, 51] on div "How long is the grace period? OK CANCEL" at bounding box center [166, 58] width 156 height 61
click at [110, 58] on input "text" at bounding box center [166, 58] width 156 height 13
type input "N/A"
click at [113, 76] on button "OK" at bounding box center [107, 80] width 39 height 18
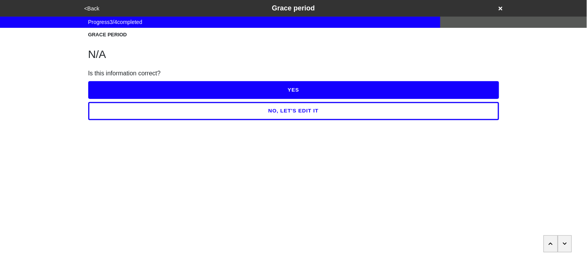
click at [114, 82] on button "YES" at bounding box center [293, 90] width 411 height 18
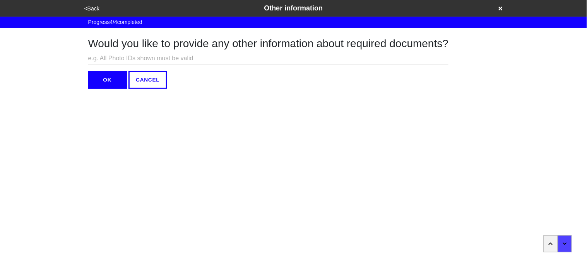
click at [105, 57] on input "text" at bounding box center [268, 58] width 361 height 13
type input "N/A"
click at [107, 72] on button "OK" at bounding box center [107, 80] width 39 height 18
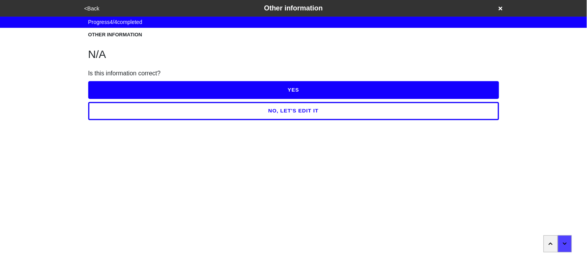
click at [110, 87] on button "YES" at bounding box center [293, 90] width 411 height 18
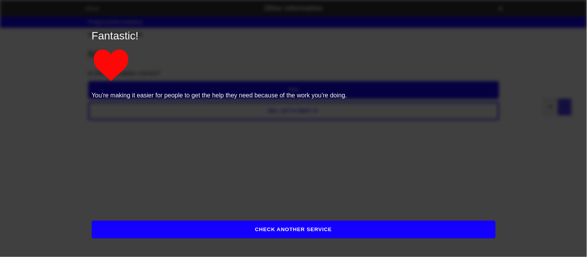
click at [153, 225] on button "CHECK ANOTHER SERVICE" at bounding box center [294, 230] width 404 height 18
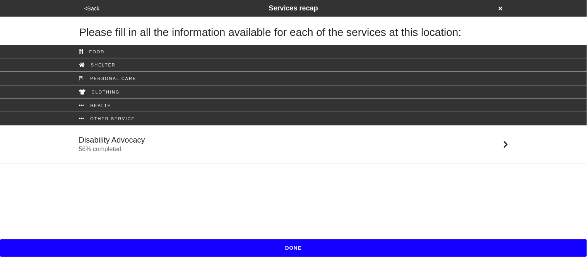
click at [189, 250] on button "DONE" at bounding box center [293, 249] width 587 height 18
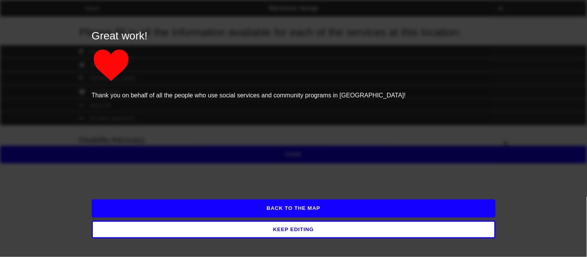
click at [181, 77] on p at bounding box center [294, 65] width 404 height 39
